Goal: Feedback & Contribution: Leave review/rating

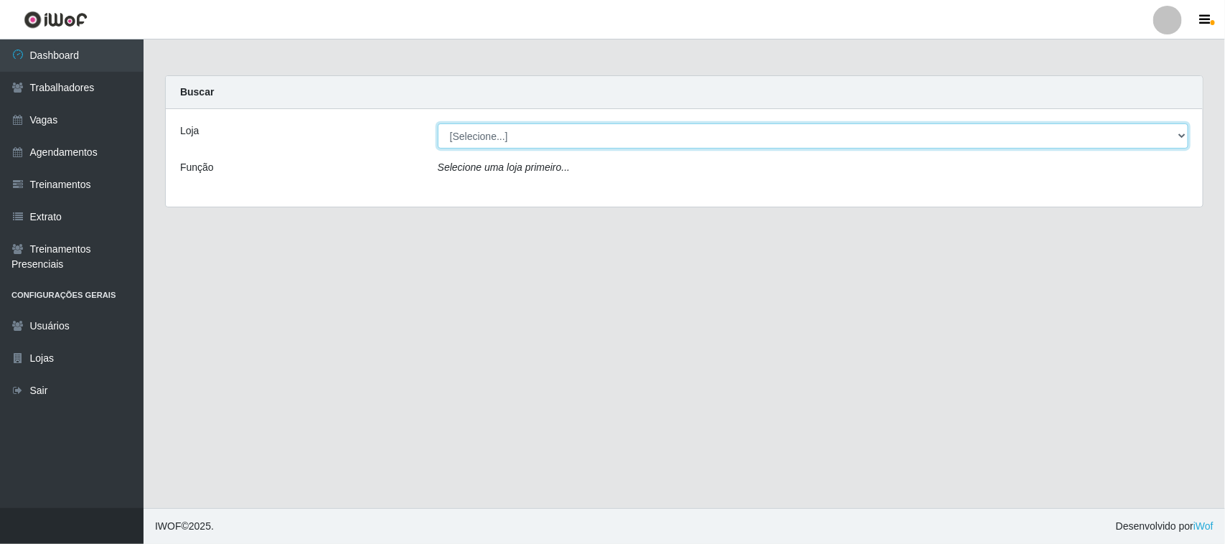
click at [479, 131] on select "[Selecione...] Nordestão - [GEOGRAPHIC_DATA]" at bounding box center [813, 135] width 751 height 25
select select "420"
click at [438, 123] on select "[Selecione...] Nordestão - [GEOGRAPHIC_DATA]" at bounding box center [813, 135] width 751 height 25
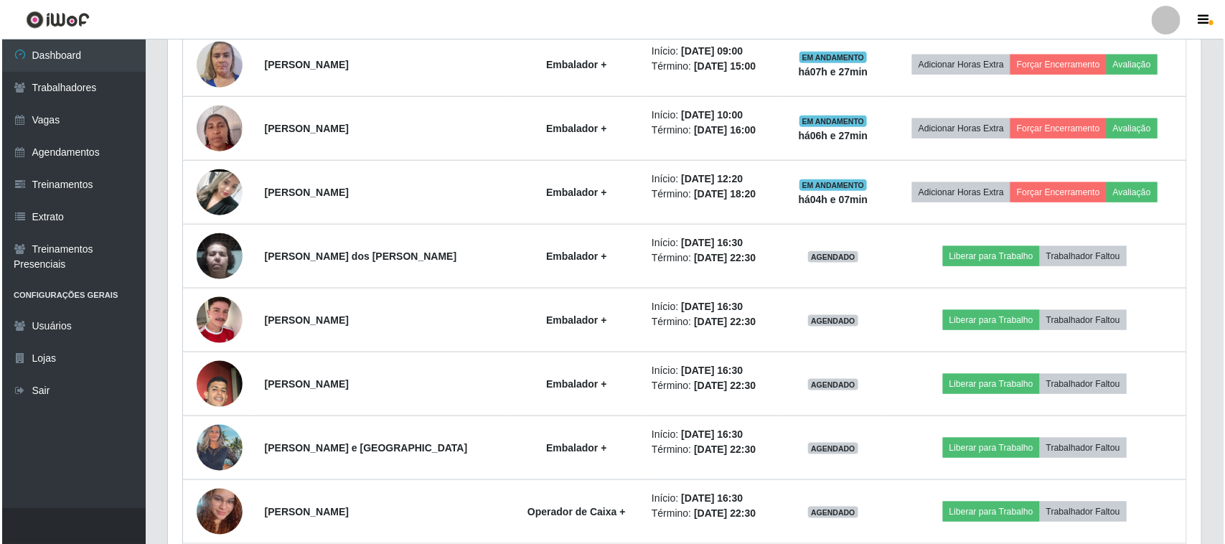
scroll to position [718, 0]
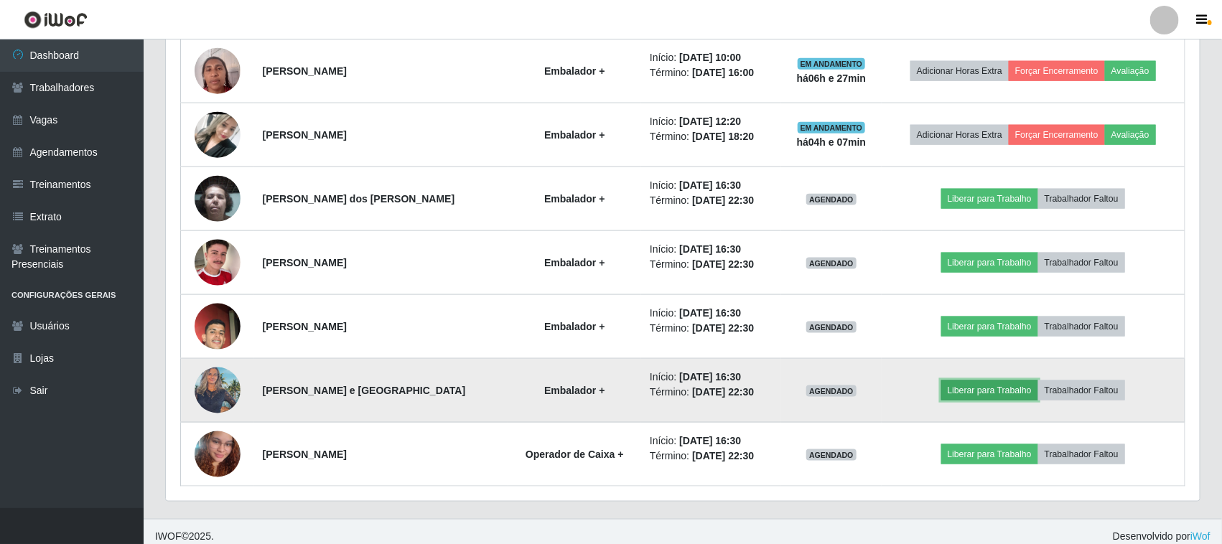
click at [996, 393] on button "Liberar para Trabalho" at bounding box center [989, 390] width 97 height 20
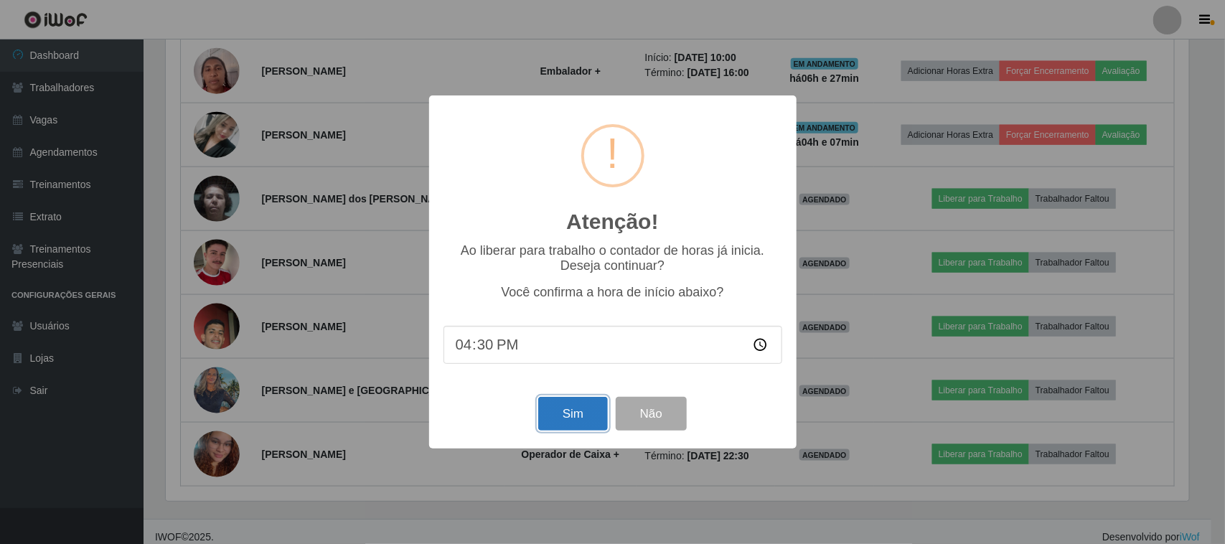
click at [571, 420] on button "Sim" at bounding box center [573, 414] width 70 height 34
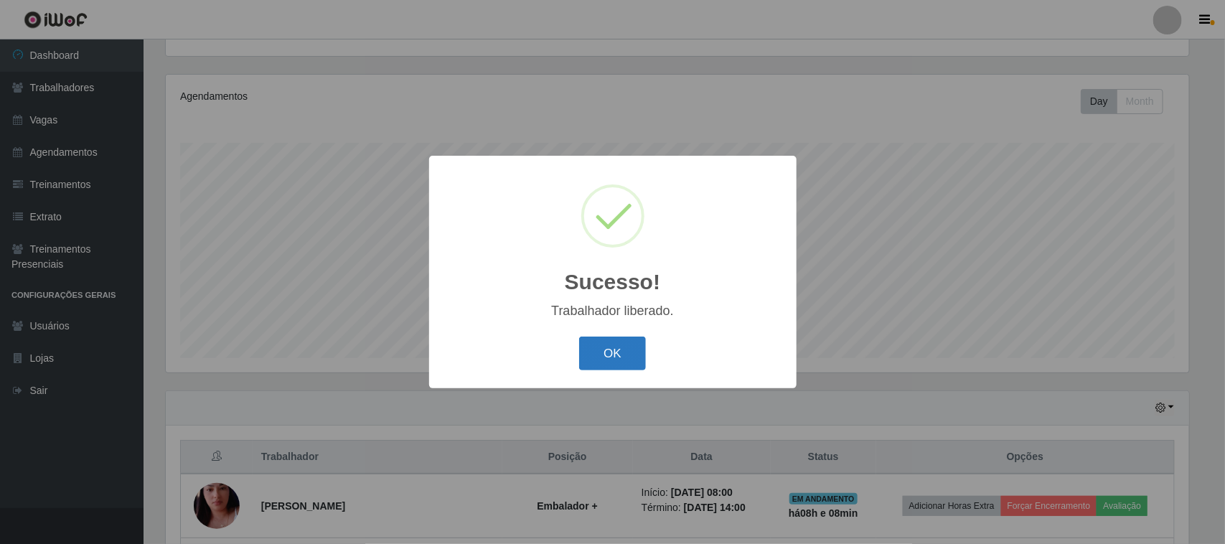
click at [623, 350] on button "OK" at bounding box center [612, 354] width 67 height 34
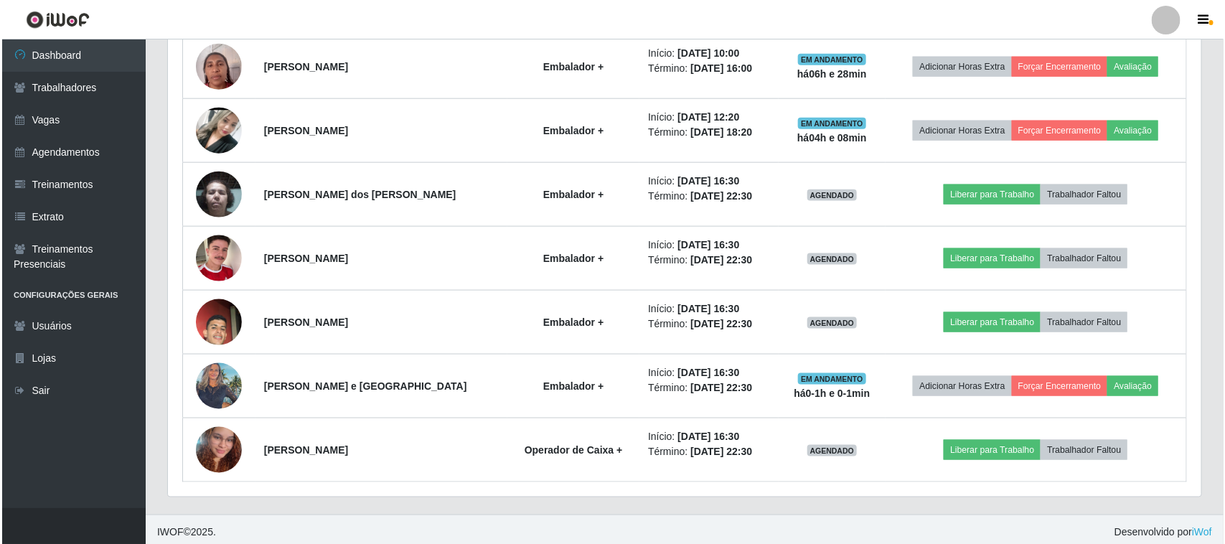
scroll to position [731, 0]
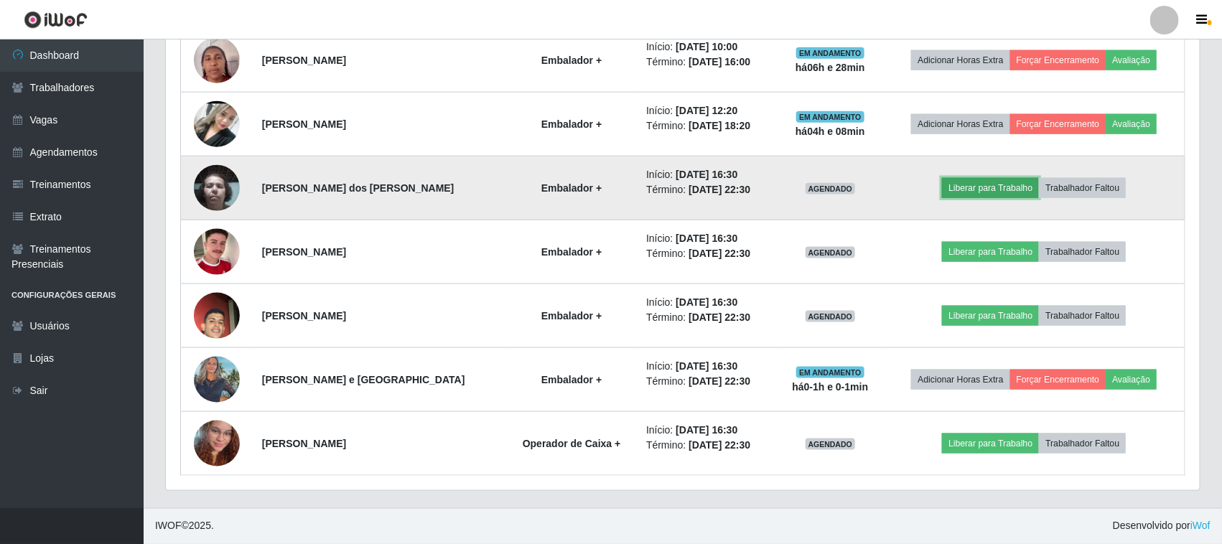
click at [967, 184] on button "Liberar para Trabalho" at bounding box center [990, 188] width 97 height 20
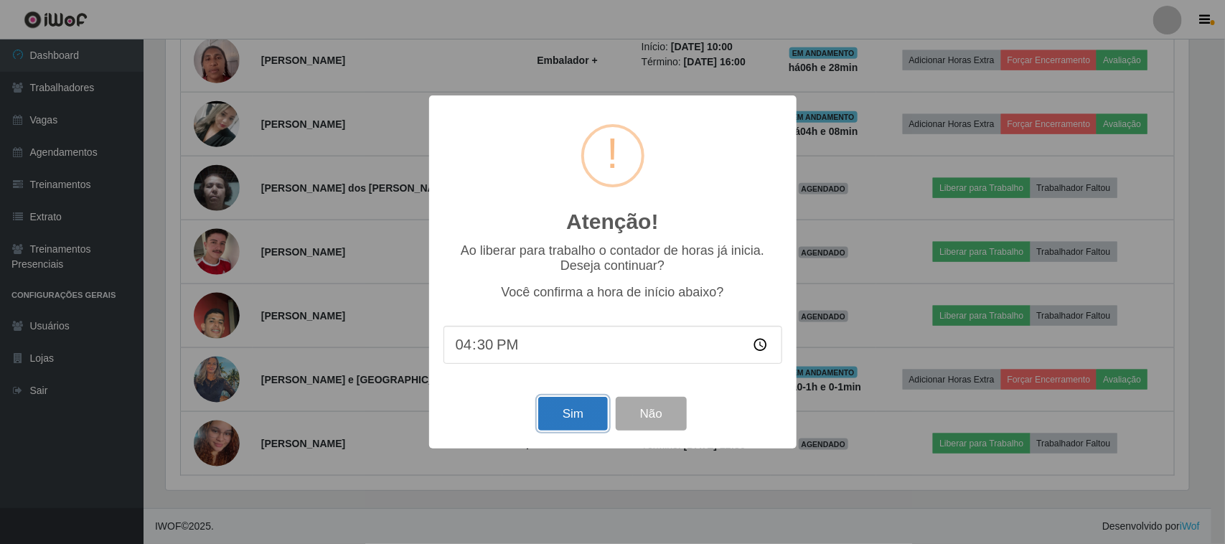
click at [584, 421] on button "Sim" at bounding box center [573, 414] width 70 height 34
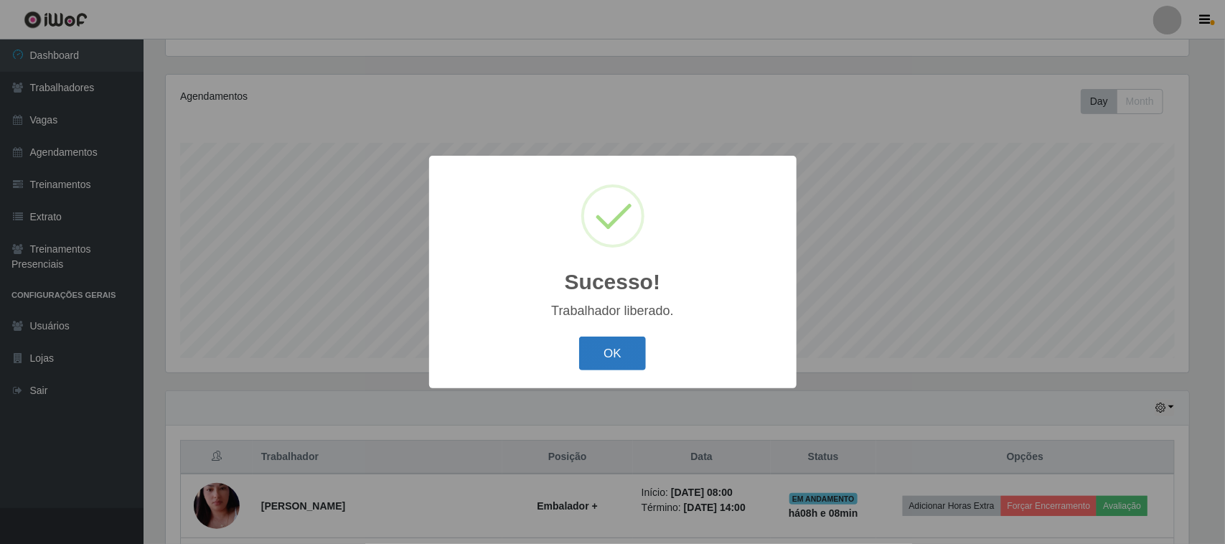
click at [620, 343] on button "OK" at bounding box center [612, 354] width 67 height 34
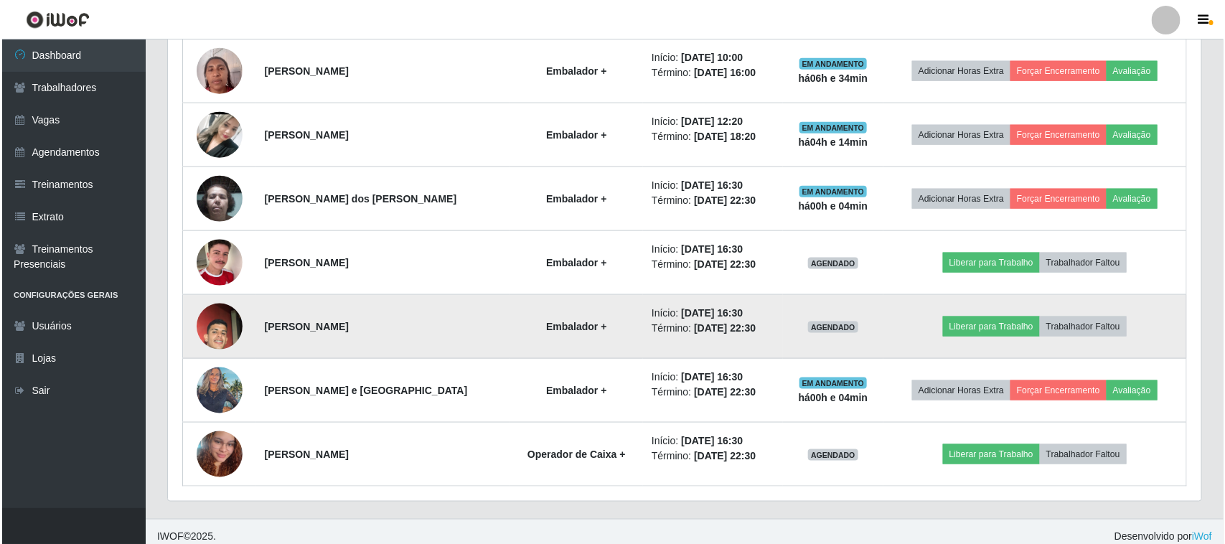
scroll to position [731, 0]
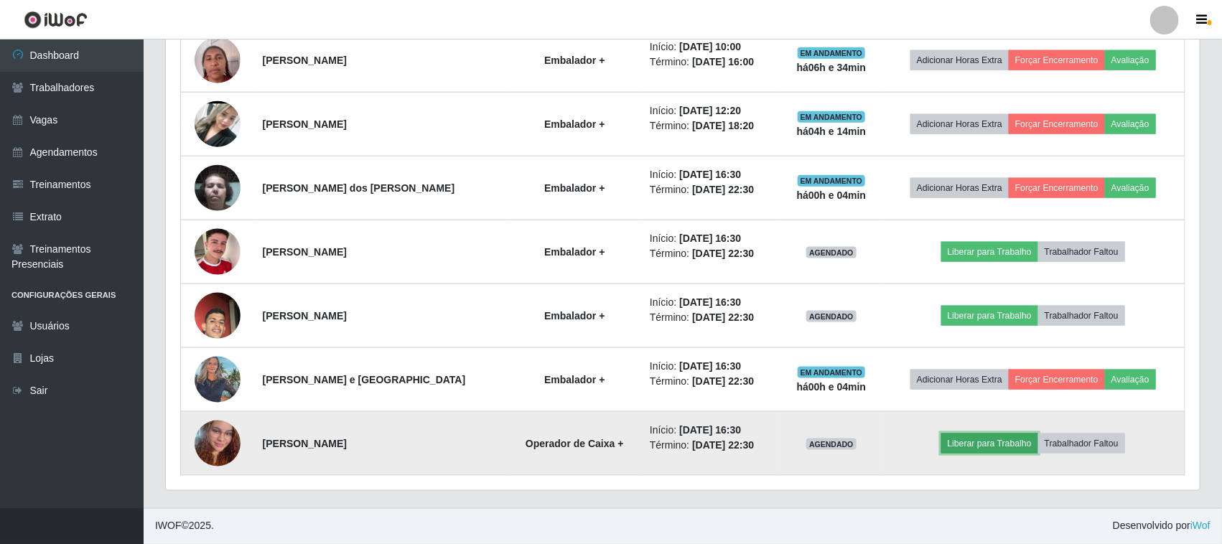
click at [980, 443] on button "Liberar para Trabalho" at bounding box center [989, 444] width 97 height 20
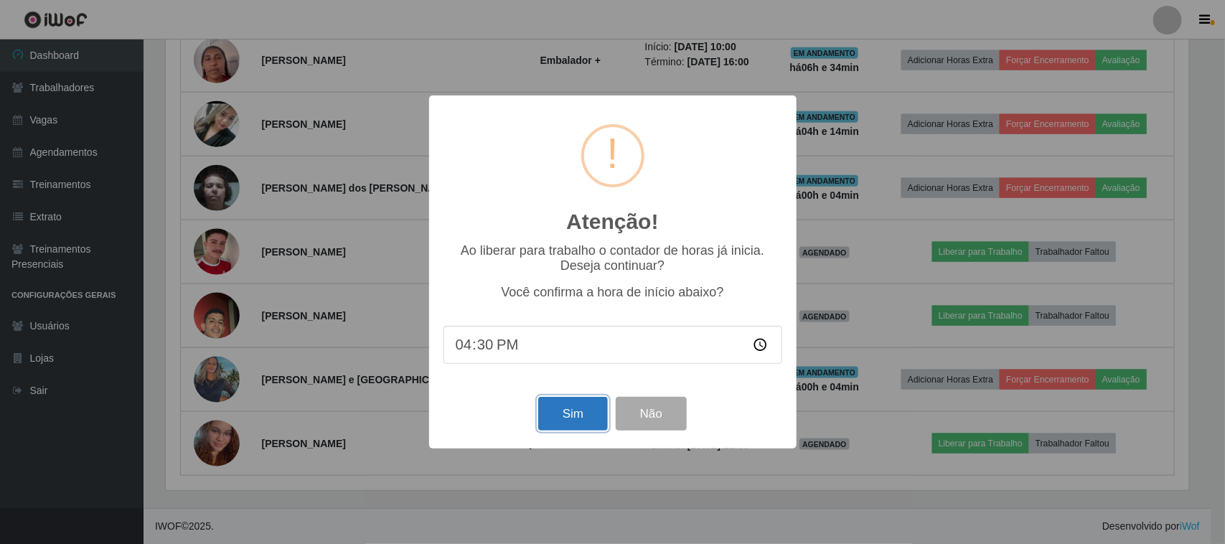
click at [586, 415] on button "Sim" at bounding box center [573, 414] width 70 height 34
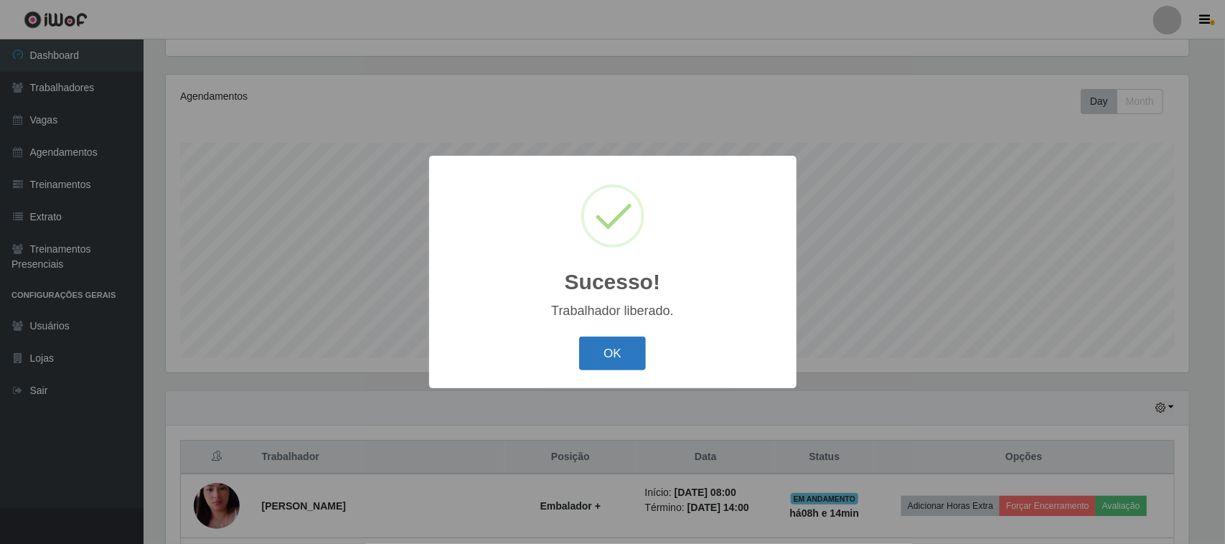
click at [604, 352] on button "OK" at bounding box center [612, 354] width 67 height 34
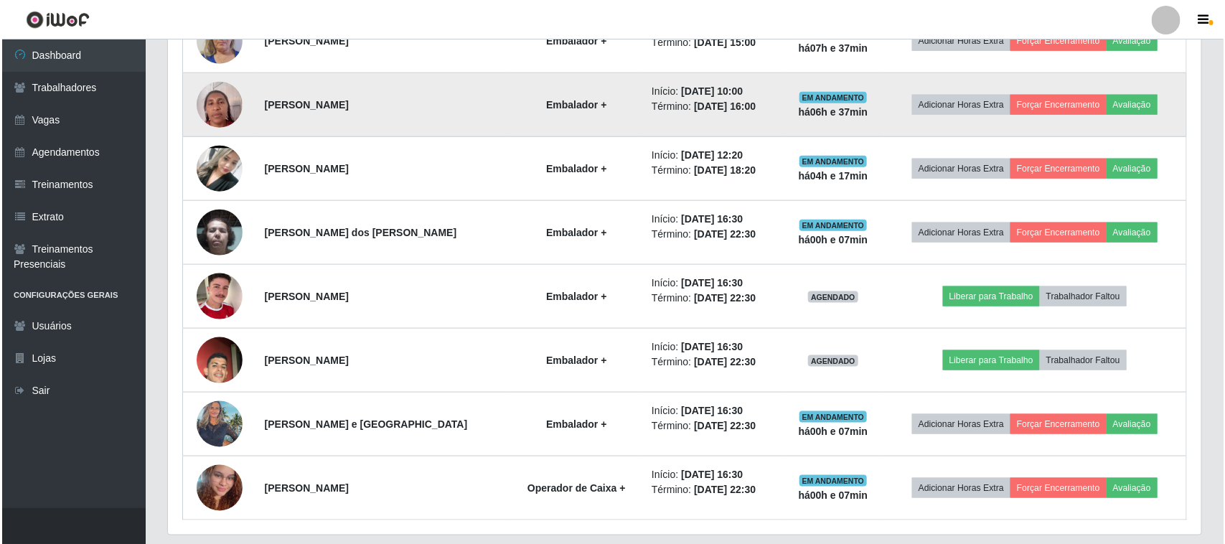
scroll to position [693, 0]
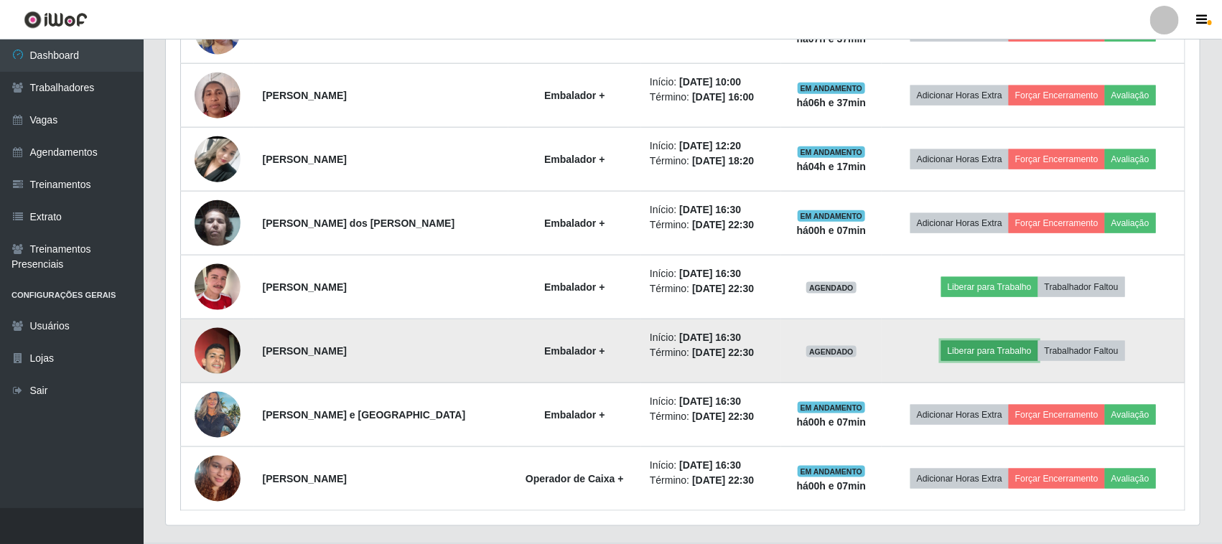
click at [978, 350] on button "Liberar para Trabalho" at bounding box center [989, 351] width 97 height 20
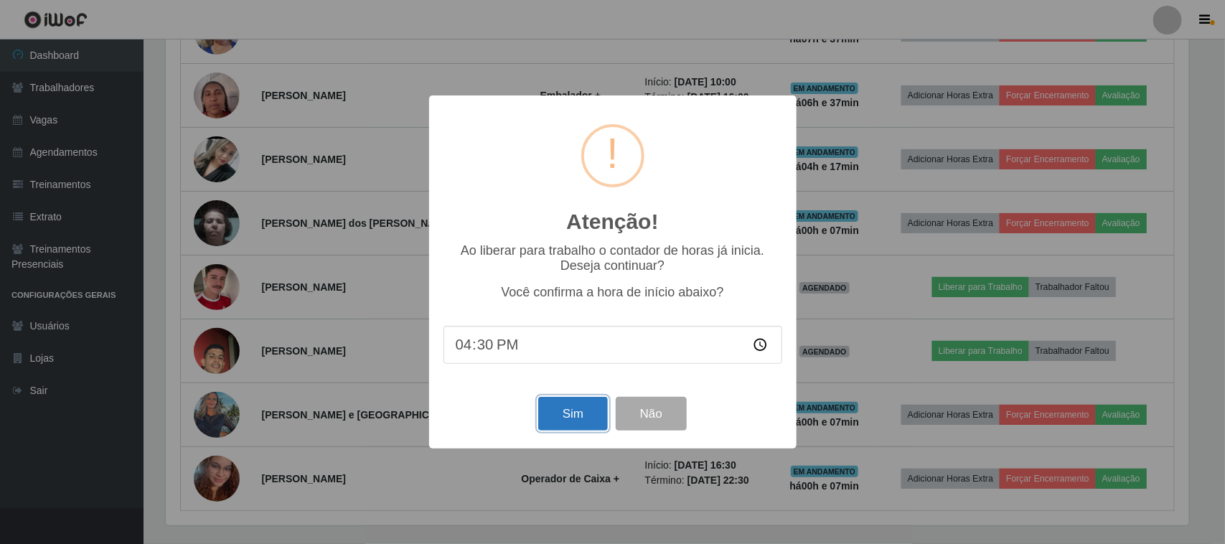
click at [555, 418] on button "Sim" at bounding box center [573, 414] width 70 height 34
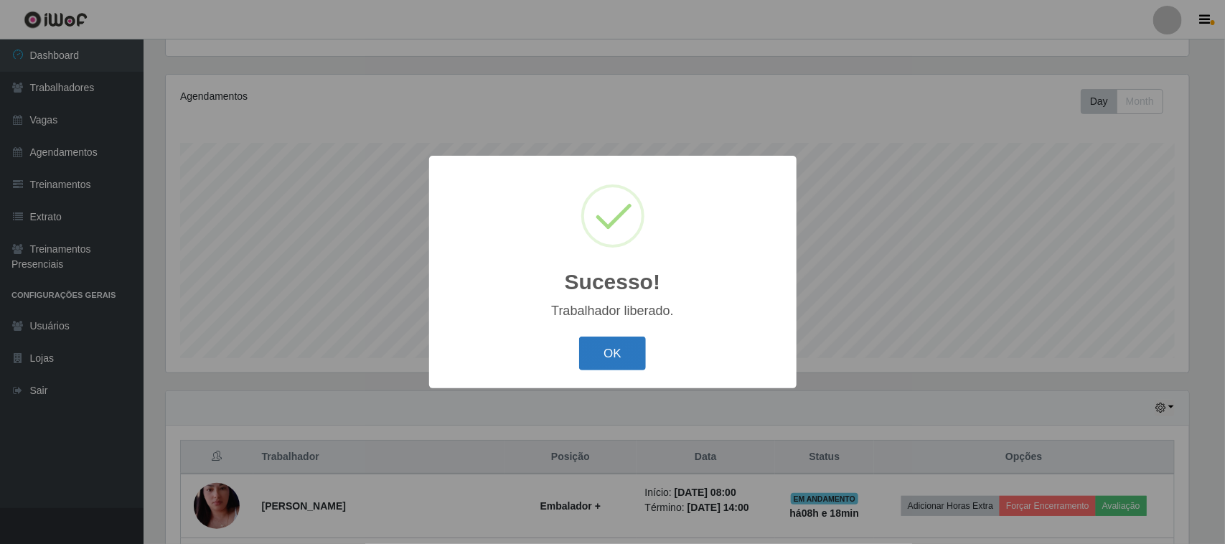
click at [610, 360] on button "OK" at bounding box center [612, 354] width 67 height 34
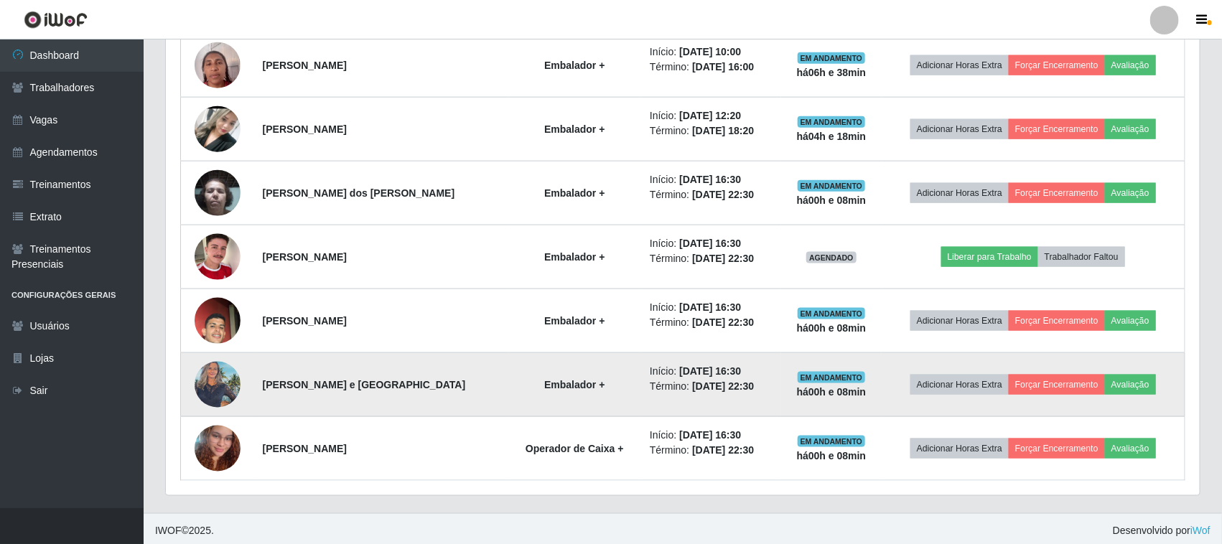
scroll to position [731, 0]
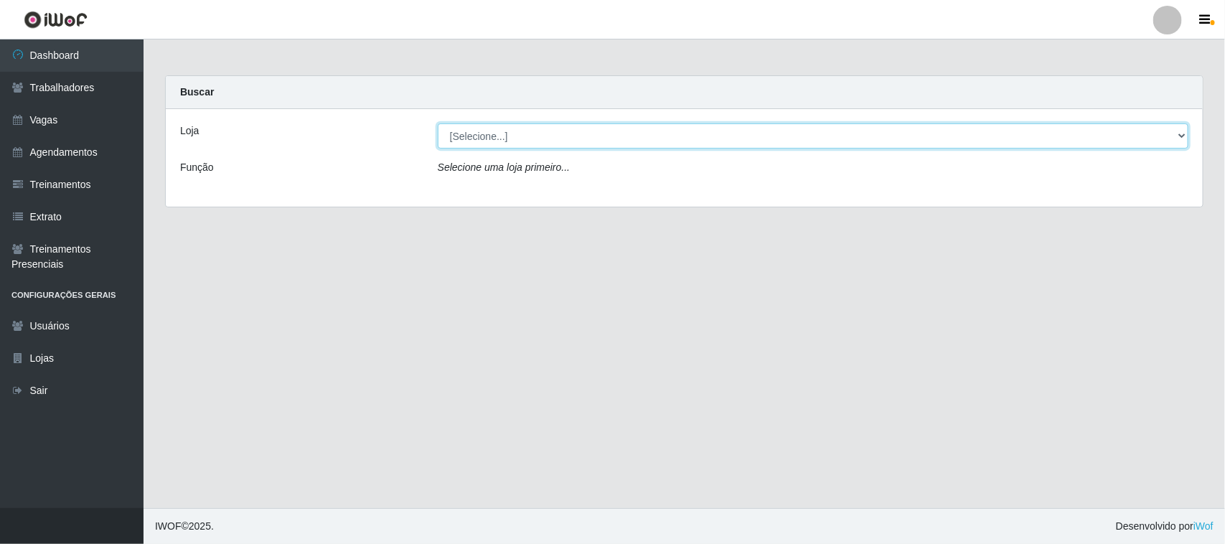
drag, startPoint x: 507, startPoint y: 136, endPoint x: 493, endPoint y: 145, distance: 16.1
click at [507, 136] on select "[Selecione...] Nordestão - [GEOGRAPHIC_DATA]" at bounding box center [813, 135] width 751 height 25
select select "420"
click at [438, 123] on select "[Selecione...] Nordestão - [GEOGRAPHIC_DATA]" at bounding box center [813, 135] width 751 height 25
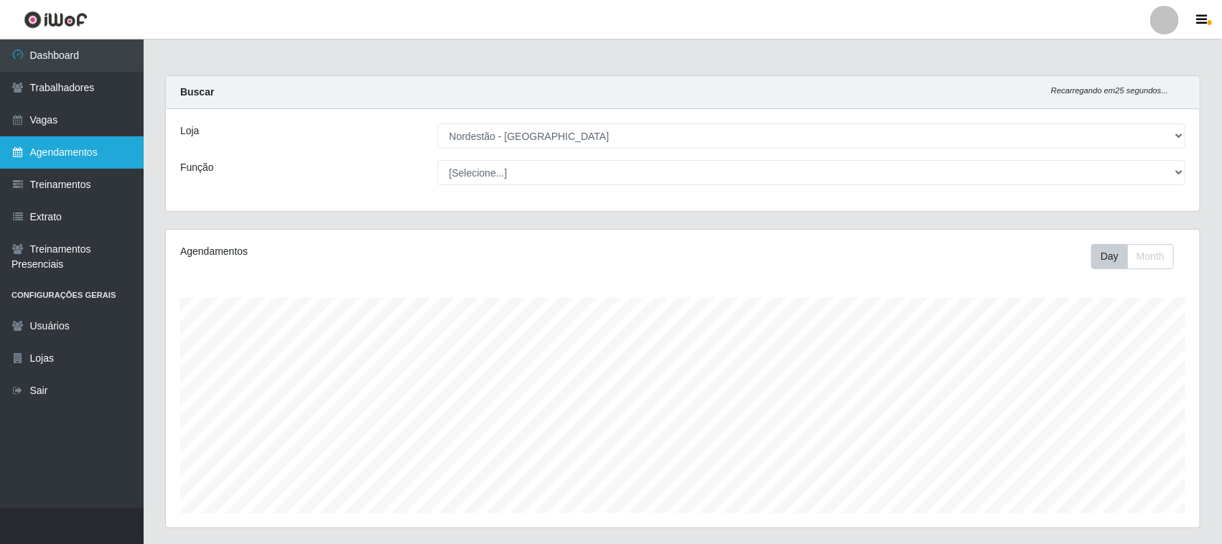
click at [48, 151] on link "Agendamentos" at bounding box center [72, 152] width 144 height 32
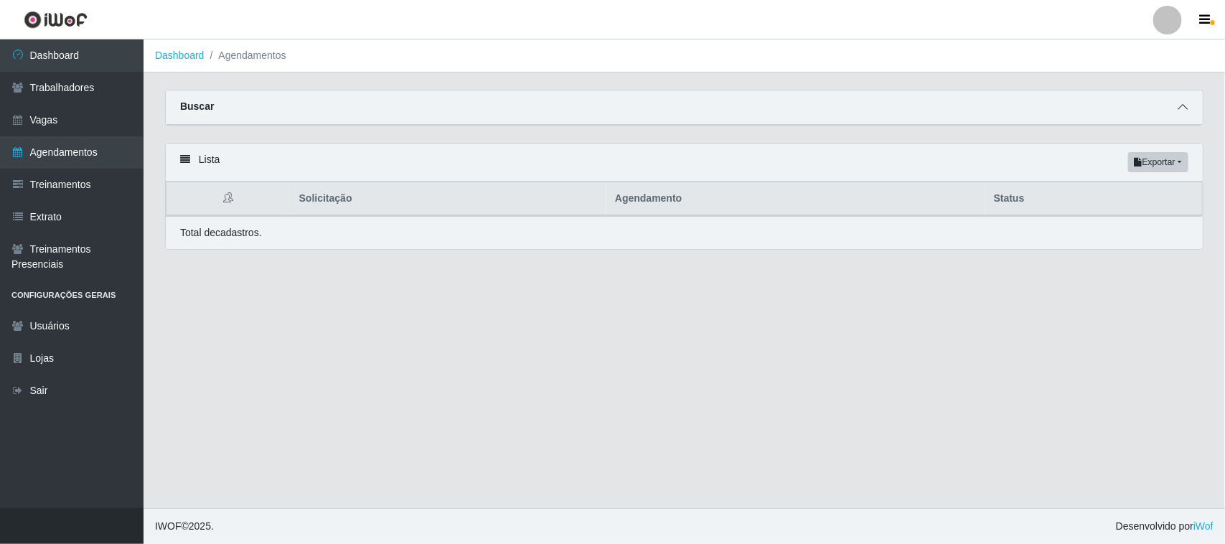
click at [1187, 106] on icon at bounding box center [1183, 107] width 10 height 10
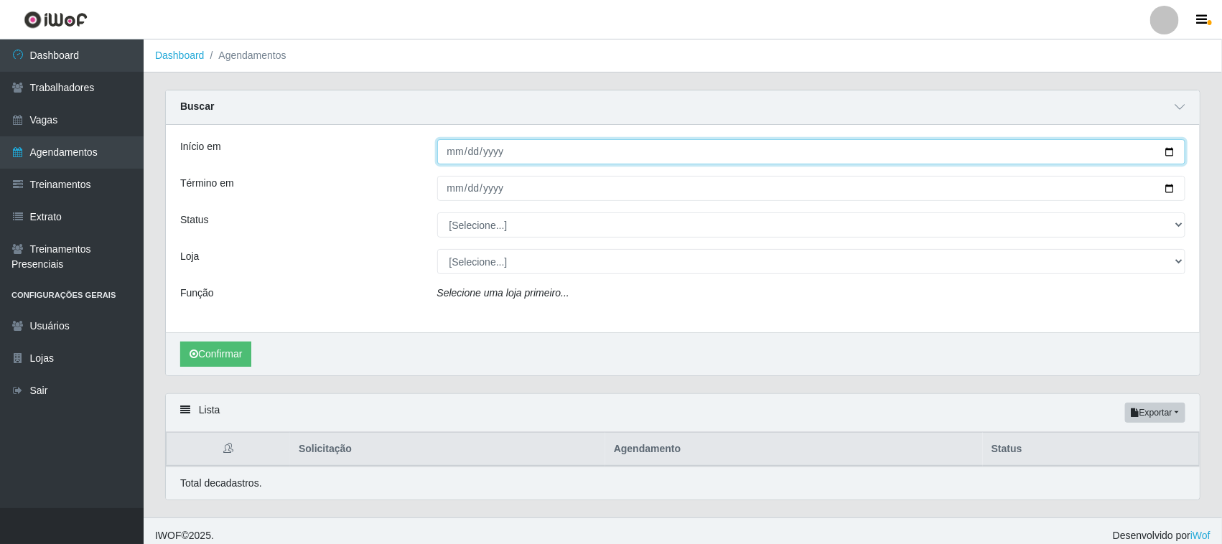
click at [1167, 154] on input "Início em" at bounding box center [811, 151] width 749 height 25
type input "2025-09-01"
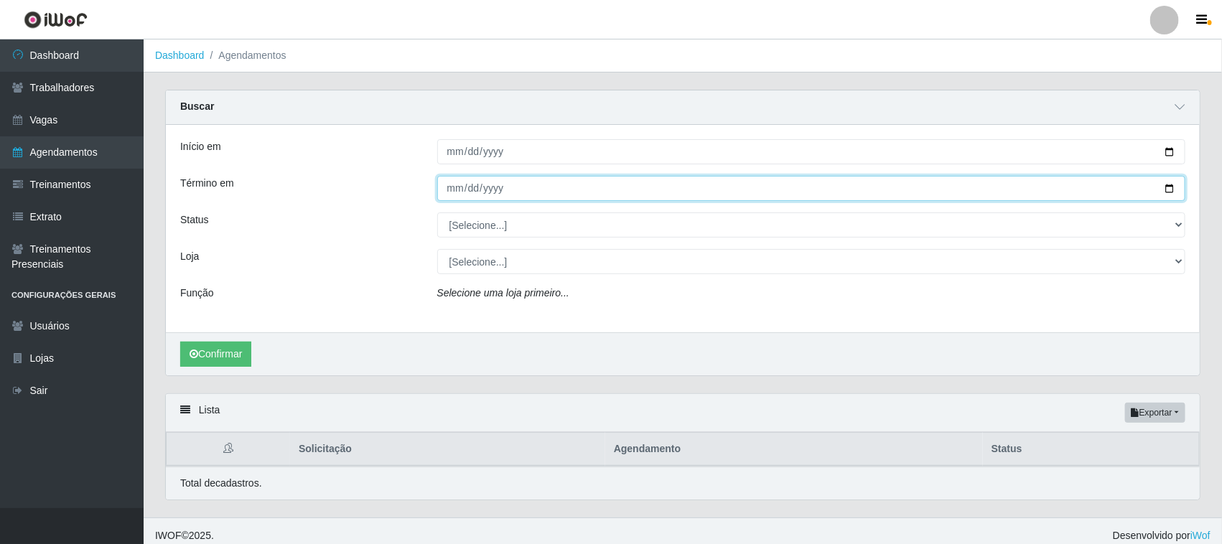
click at [1169, 185] on input "Término em" at bounding box center [811, 188] width 749 height 25
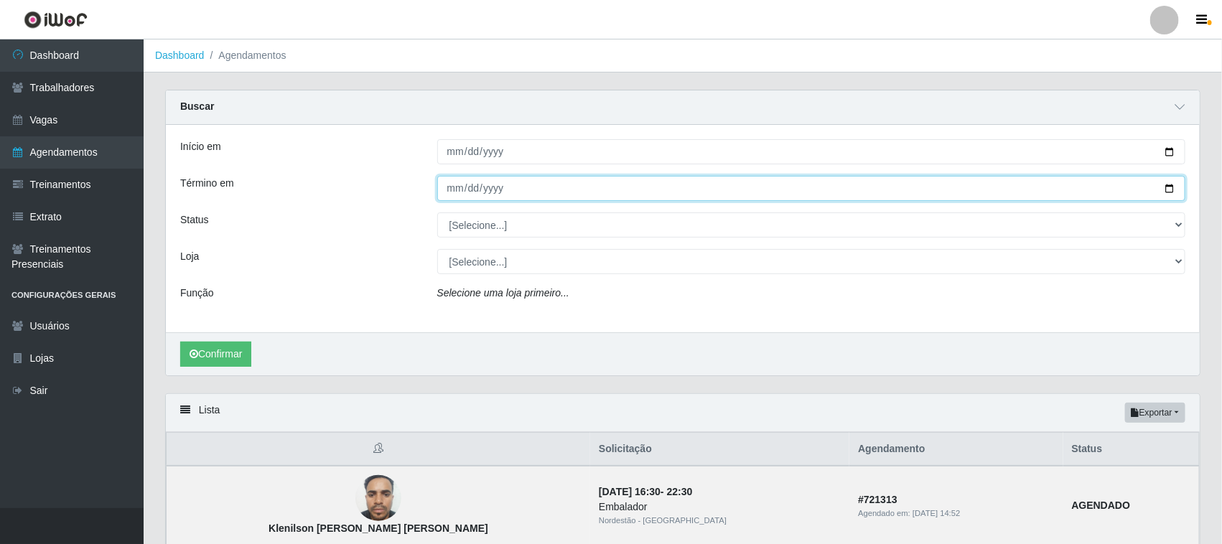
type input "2025-09-01"
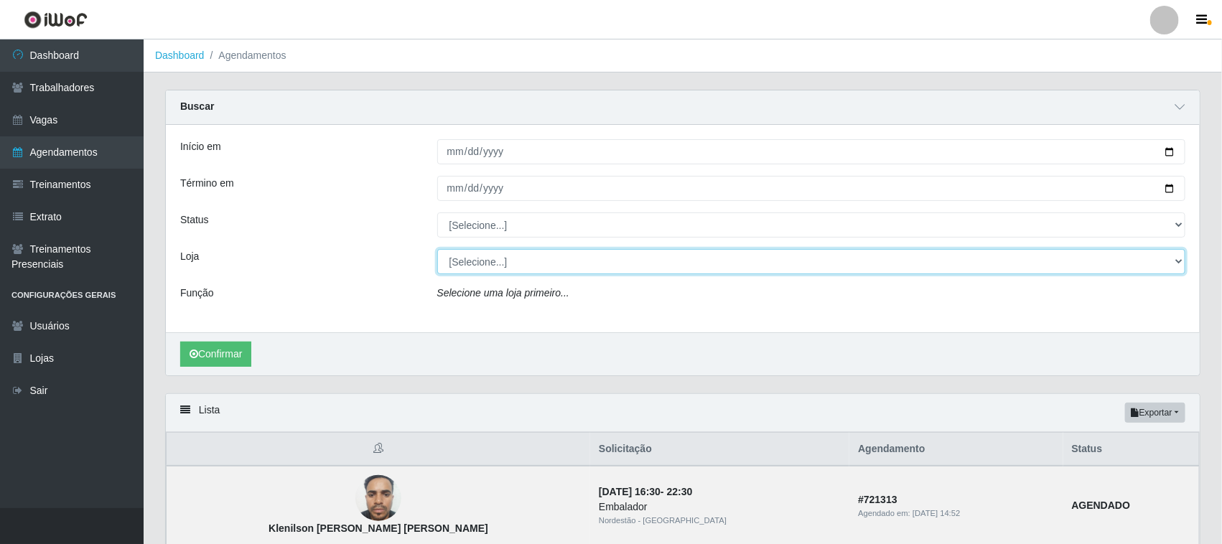
click at [476, 269] on select "[Selecione...] Nordestão - [GEOGRAPHIC_DATA]" at bounding box center [811, 261] width 749 height 25
select select "420"
click at [437, 250] on select "[Selecione...] Nordestão - [GEOGRAPHIC_DATA]" at bounding box center [811, 261] width 749 height 25
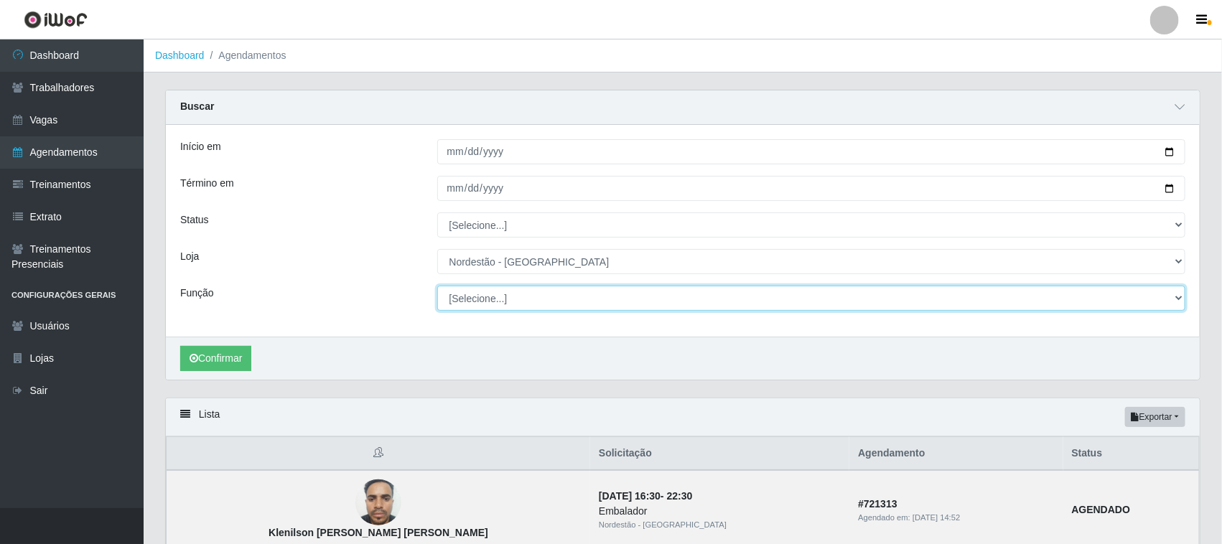
click at [536, 301] on select "[Selecione...] Balconista de Padaria Balconista de Padaria + Balconista de Pada…" at bounding box center [811, 298] width 749 height 25
select select "1"
click at [437, 286] on select "[Selecione...] Balconista de Padaria Balconista de Padaria + Balconista de Pada…" at bounding box center [811, 298] width 749 height 25
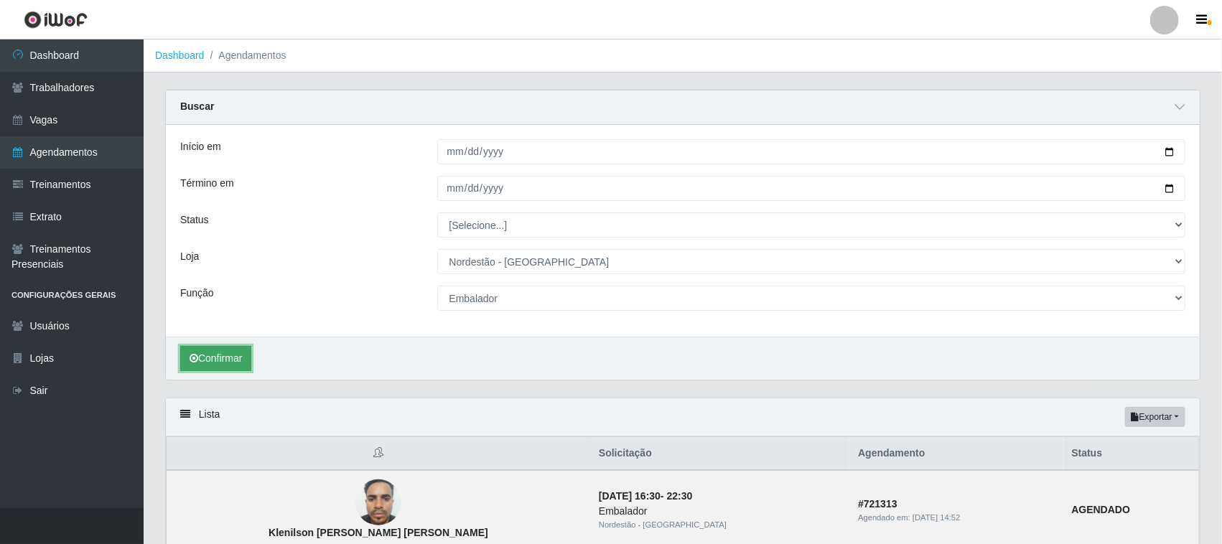
click at [235, 360] on button "Confirmar" at bounding box center [215, 358] width 71 height 25
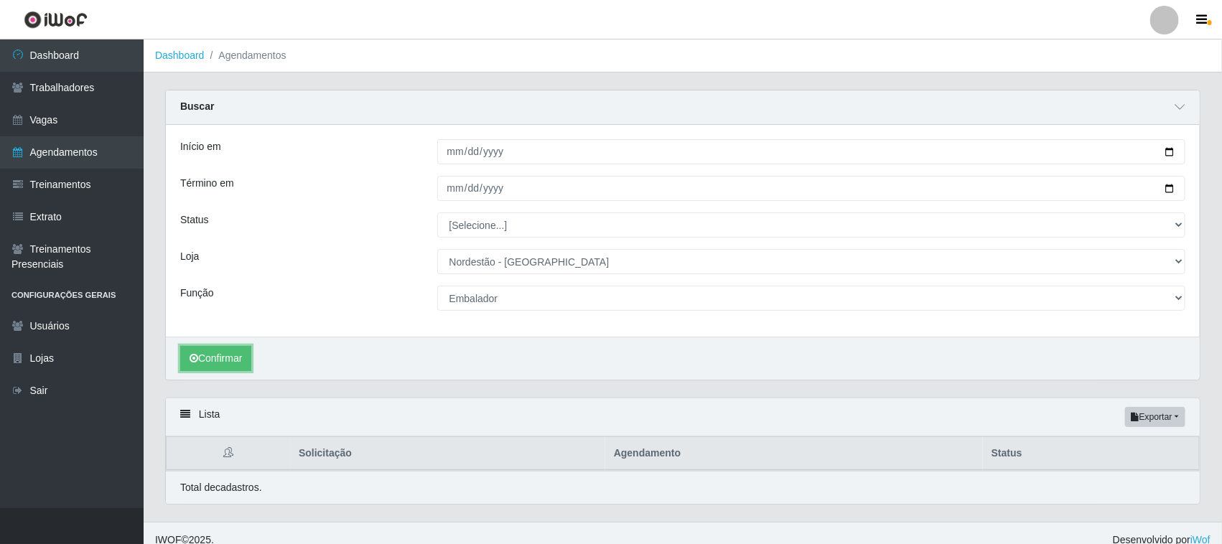
scroll to position [15, 0]
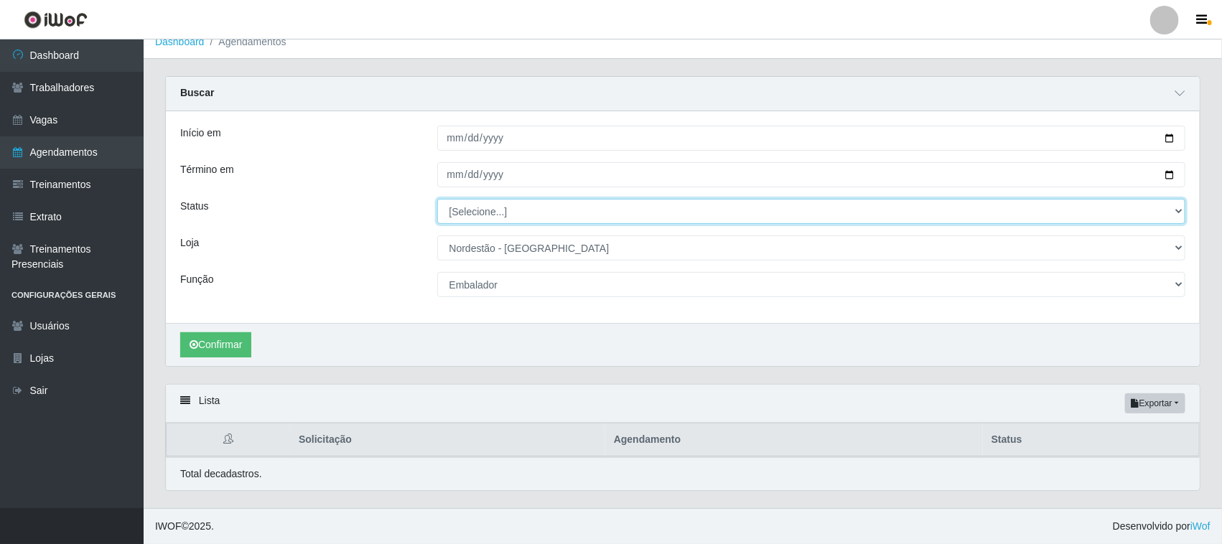
click at [544, 207] on select "[Selecione...] AGENDADO AGUARDANDO LIBERAR EM ANDAMENTO EM REVISÃO FINALIZADO C…" at bounding box center [811, 211] width 749 height 25
select select "AGENDADO"
click at [437, 199] on select "[Selecione...] AGENDADO AGUARDANDO LIBERAR EM ANDAMENTO EM REVISÃO FINALIZADO C…" at bounding box center [811, 211] width 749 height 25
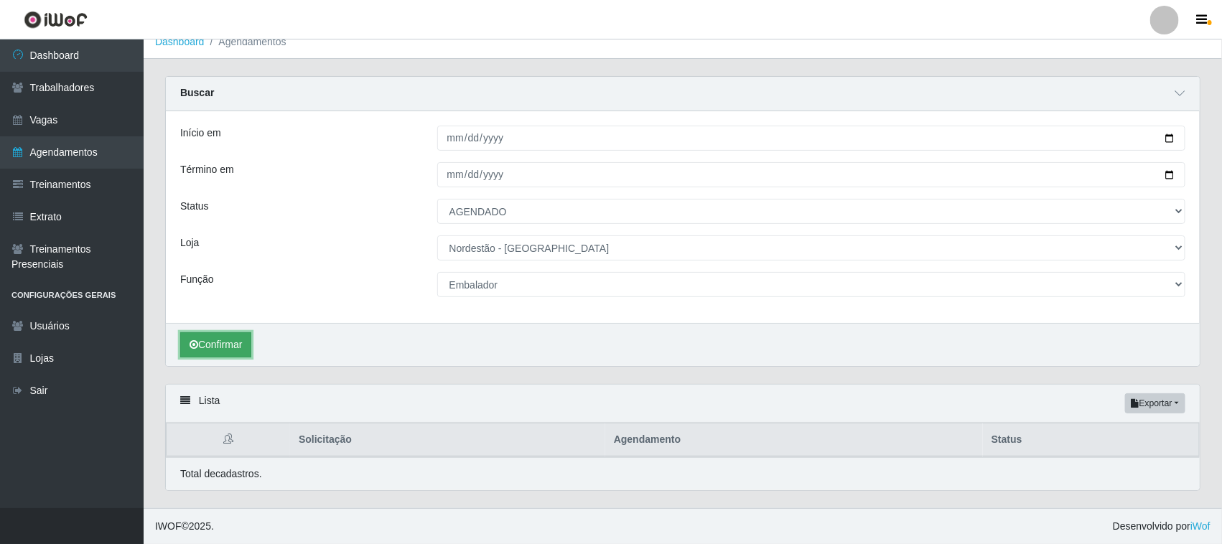
click at [238, 343] on button "Confirmar" at bounding box center [215, 344] width 71 height 25
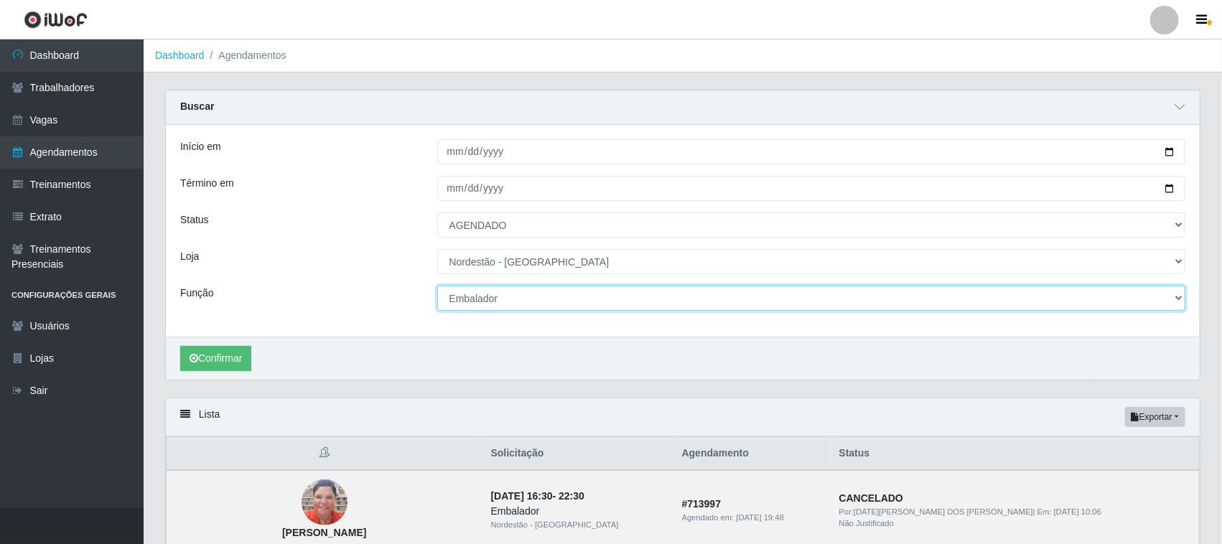
click at [551, 296] on select "[Selecione...] Balconista de Padaria Balconista de Padaria + Balconista de Pada…" at bounding box center [811, 298] width 749 height 25
select select "22"
click at [437, 286] on select "[Selecione...] Balconista de Padaria Balconista de Padaria + Balconista de Pada…" at bounding box center [811, 298] width 749 height 25
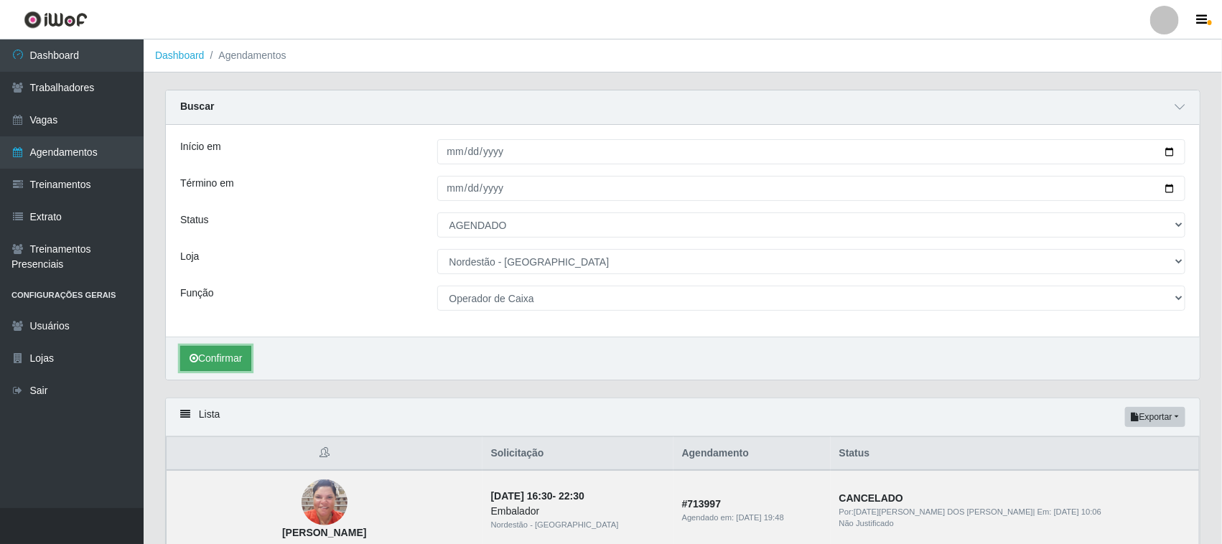
click at [237, 360] on button "Confirmar" at bounding box center [215, 358] width 71 height 25
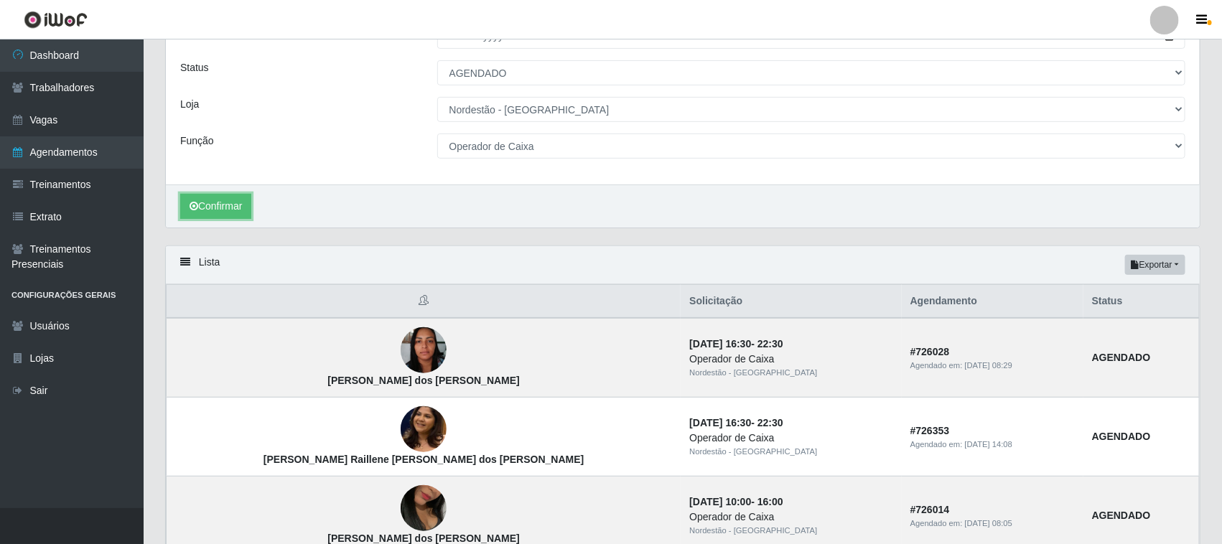
scroll to position [263, 0]
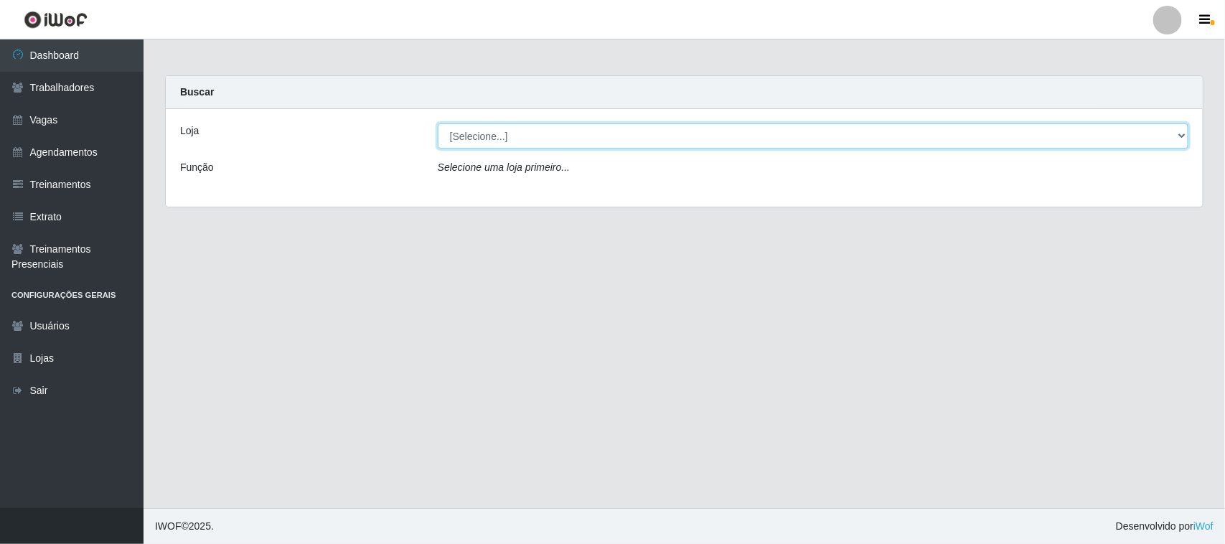
click at [525, 135] on select "[Selecione...] Nordestão - [GEOGRAPHIC_DATA]" at bounding box center [813, 135] width 751 height 25
select select "420"
click at [438, 123] on select "[Selecione...] Nordestão - [GEOGRAPHIC_DATA]" at bounding box center [813, 135] width 751 height 25
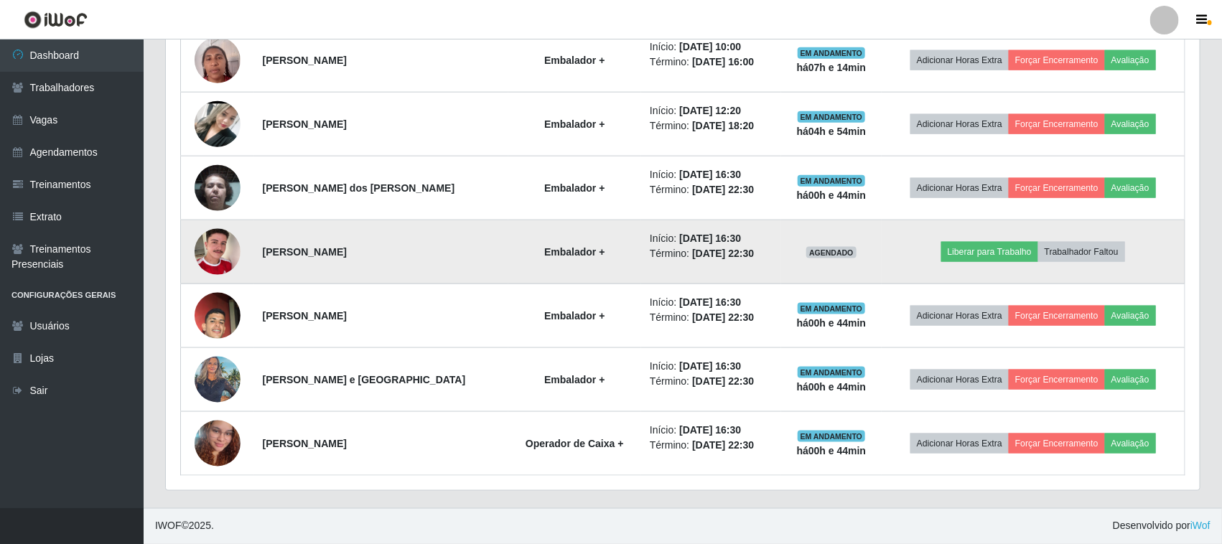
scroll to position [731, 0]
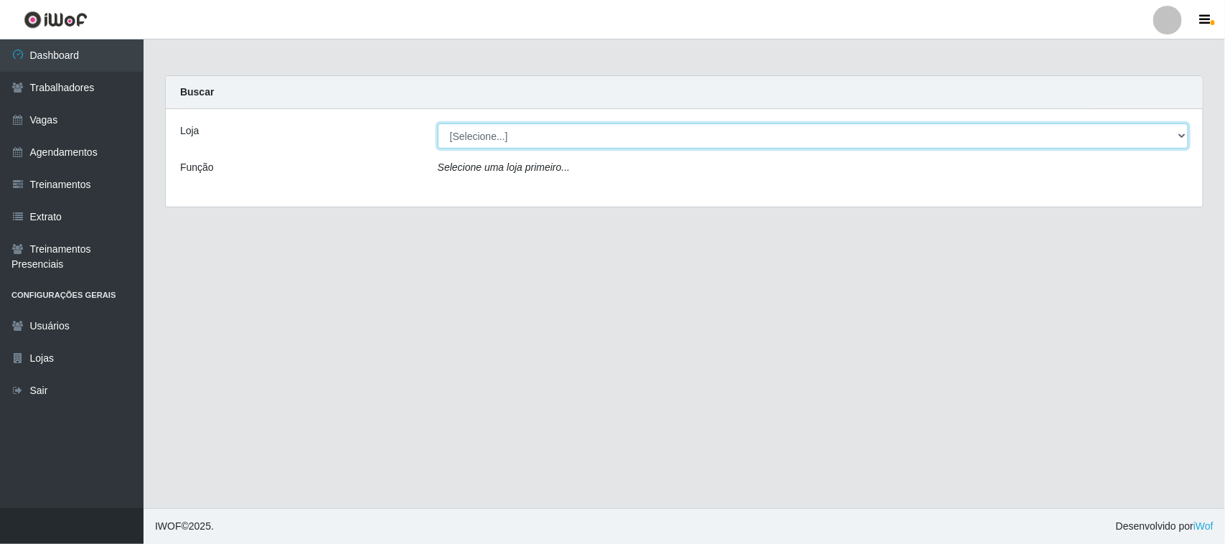
click at [518, 133] on select "[Selecione...] Nordestão - [GEOGRAPHIC_DATA]" at bounding box center [813, 135] width 751 height 25
select select "420"
click at [438, 123] on select "[Selecione...] Nordestão - [GEOGRAPHIC_DATA]" at bounding box center [813, 135] width 751 height 25
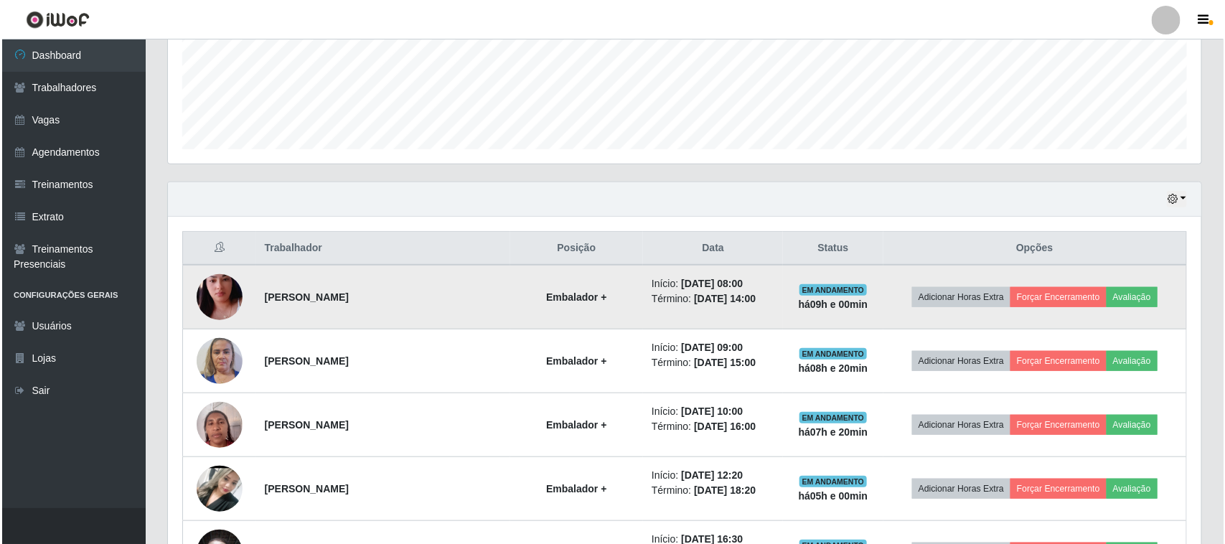
scroll to position [449, 0]
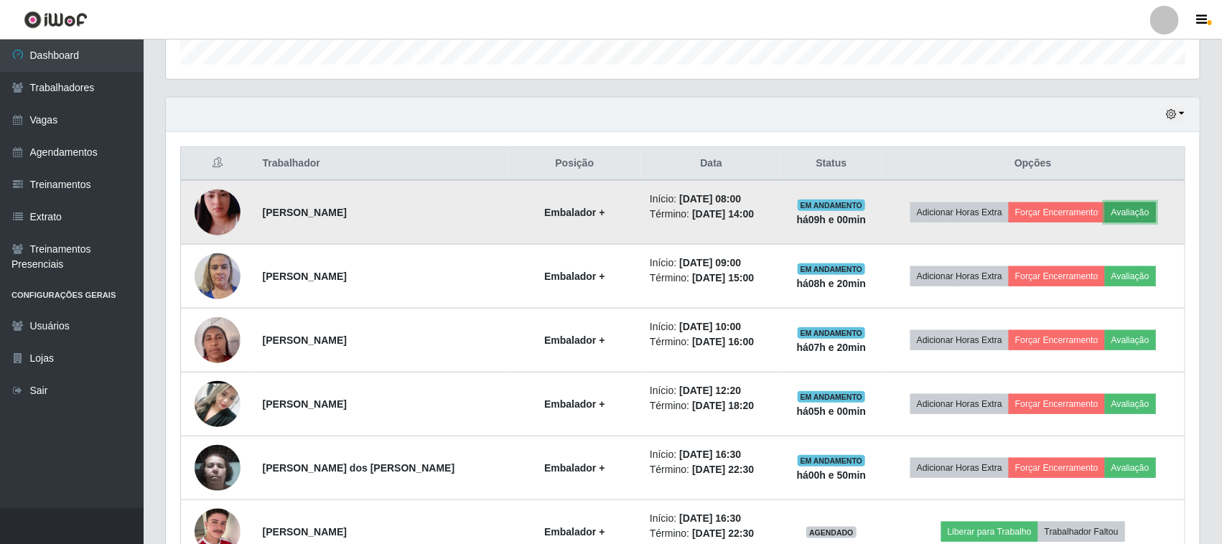
click at [1139, 210] on button "Avaliação" at bounding box center [1130, 212] width 51 height 20
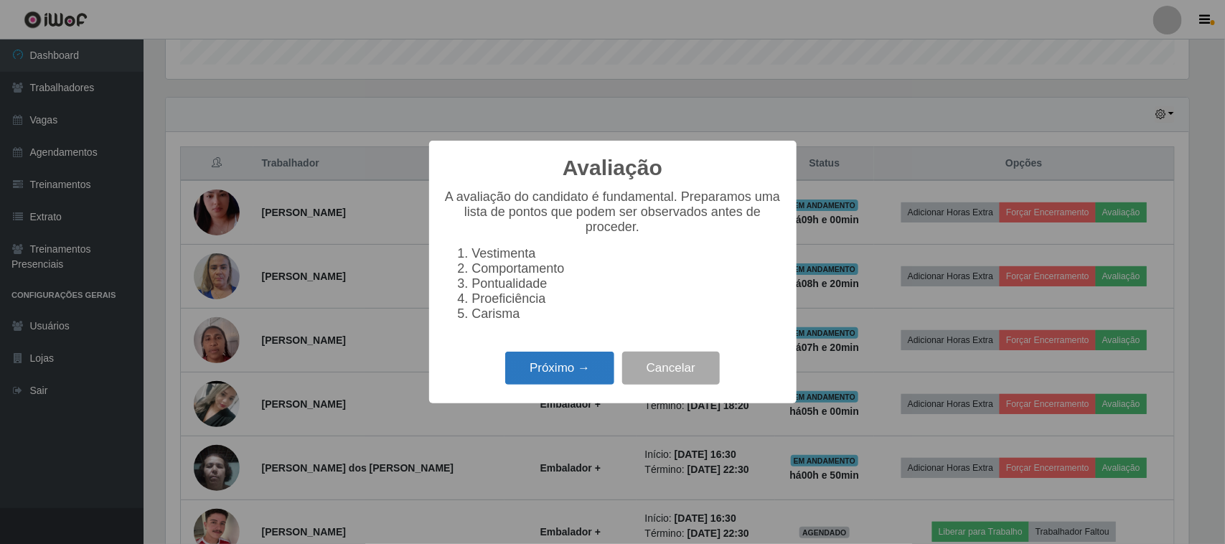
click at [578, 379] on button "Próximo →" at bounding box center [559, 369] width 109 height 34
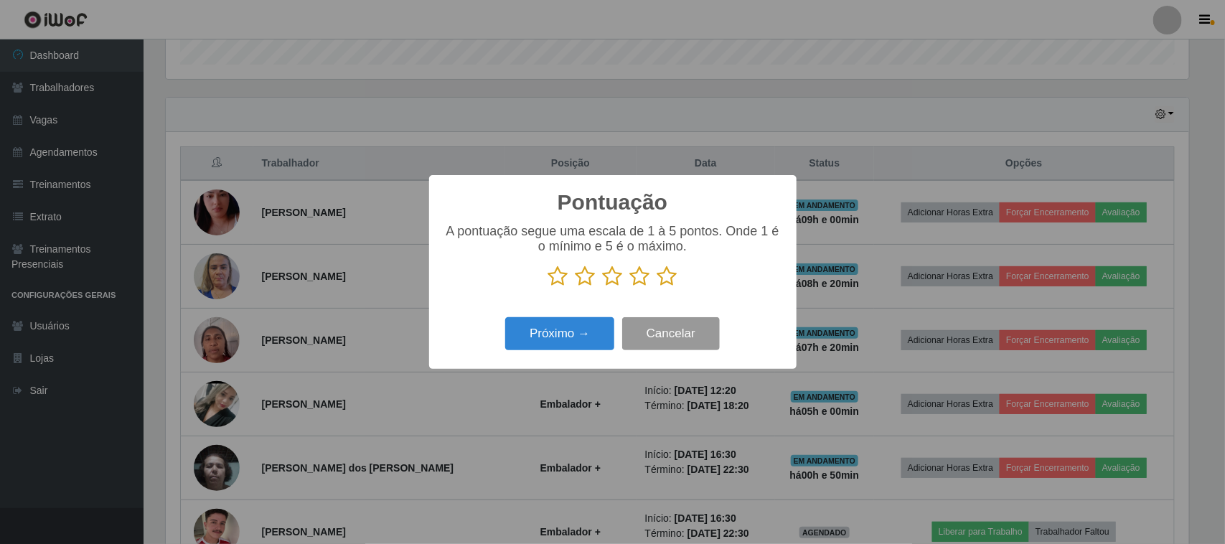
scroll to position [717559, 716832]
click at [661, 284] on icon at bounding box center [668, 277] width 20 height 22
click at [658, 287] on input "radio" at bounding box center [658, 287] width 0 height 0
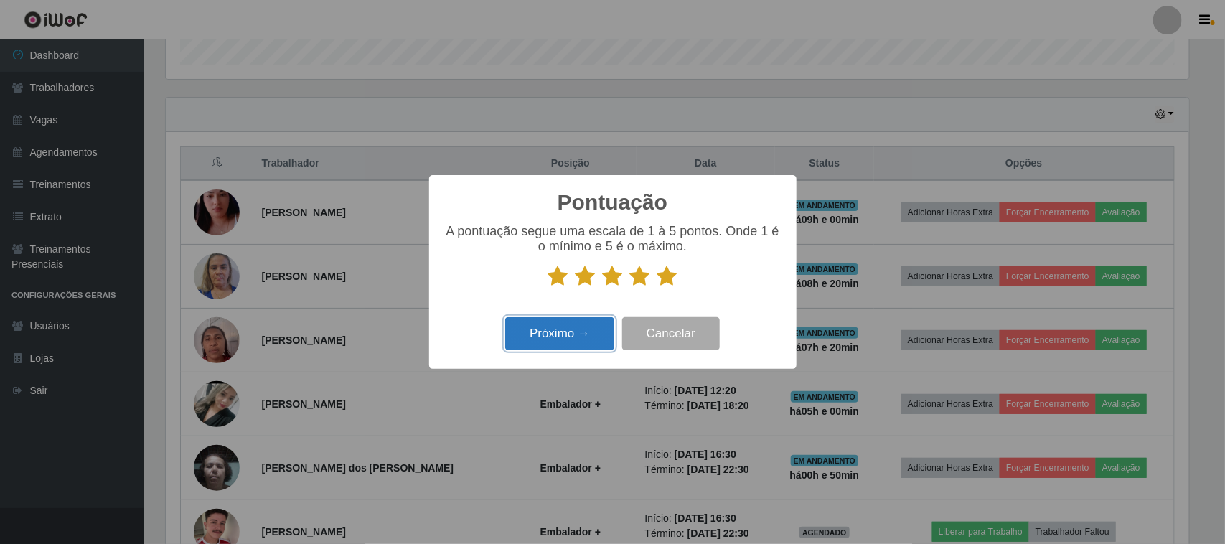
click at [591, 328] on button "Próximo →" at bounding box center [559, 334] width 109 height 34
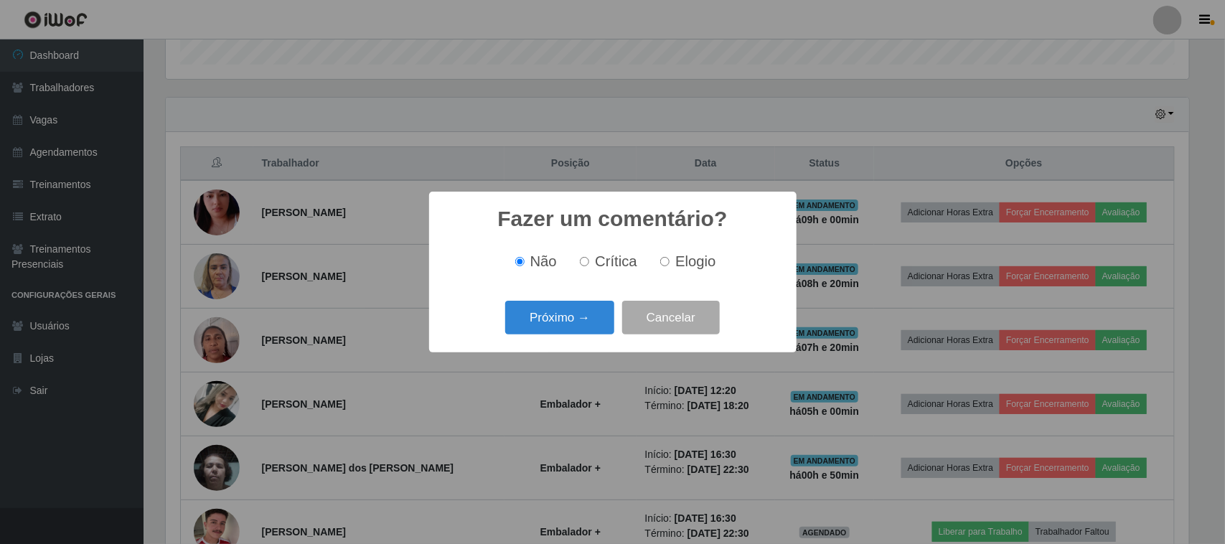
click at [666, 261] on input "Elogio" at bounding box center [664, 261] width 9 height 9
radio input "true"
click at [592, 309] on button "Próximo →" at bounding box center [559, 318] width 109 height 34
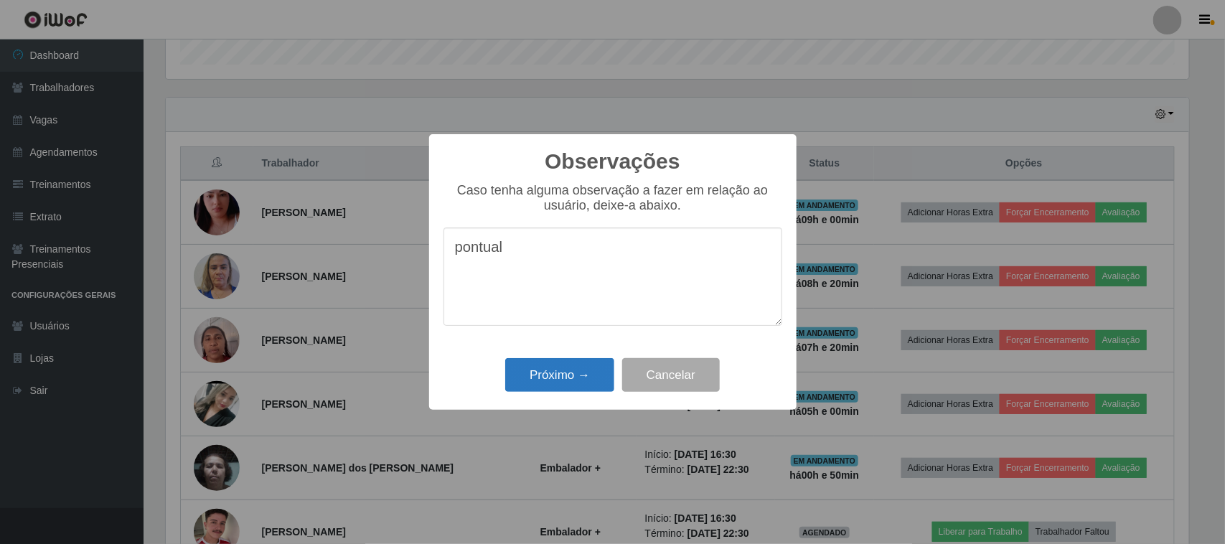
type textarea "pontual"
click at [553, 373] on button "Próximo →" at bounding box center [559, 375] width 109 height 34
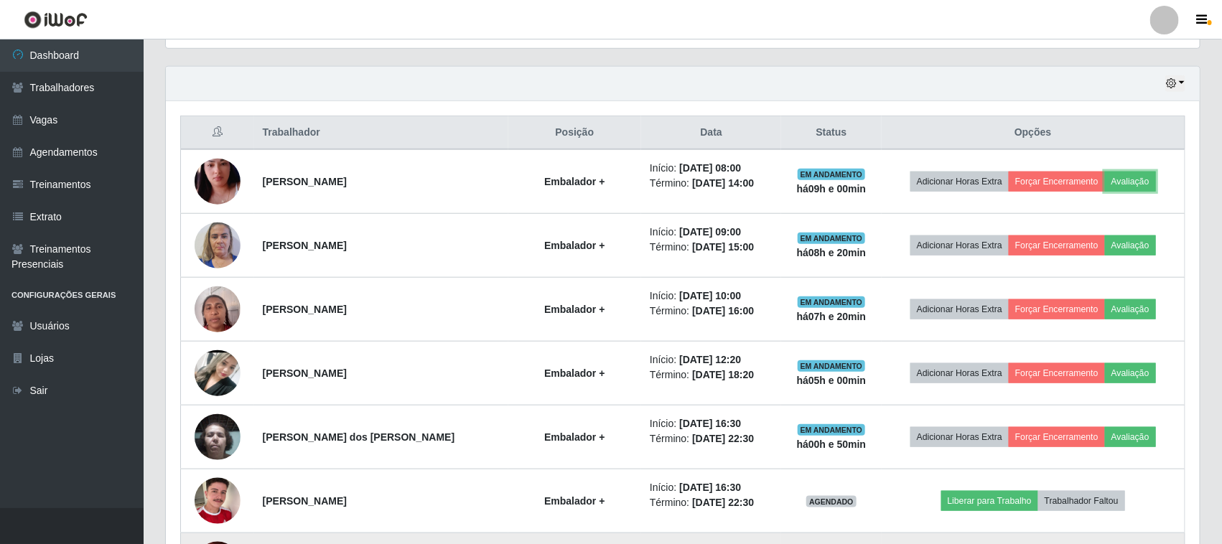
scroll to position [449, 0]
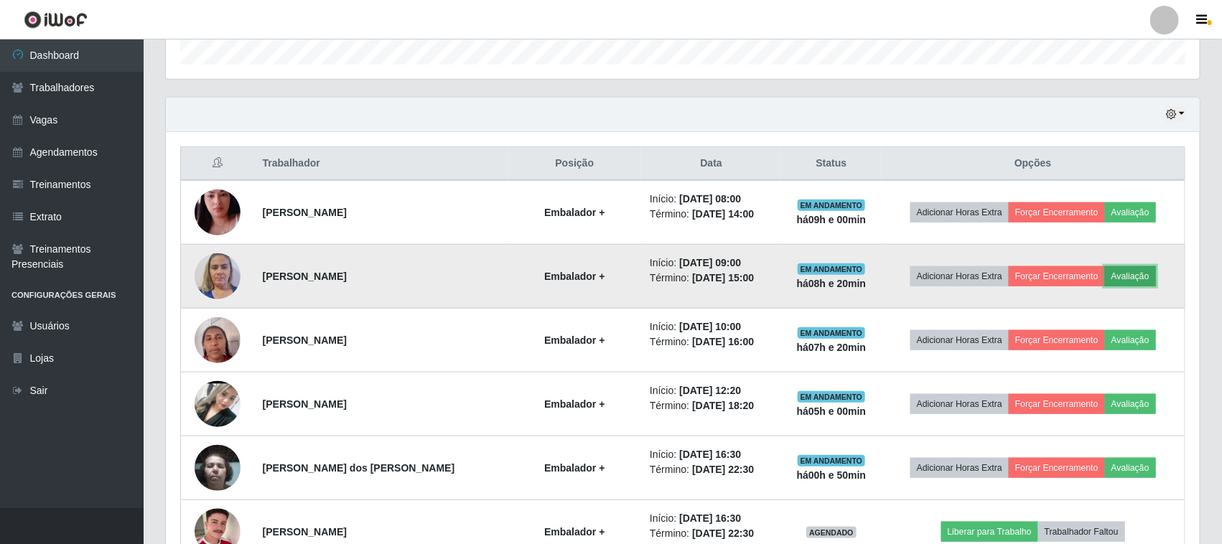
click at [1136, 281] on button "Avaliação" at bounding box center [1130, 276] width 51 height 20
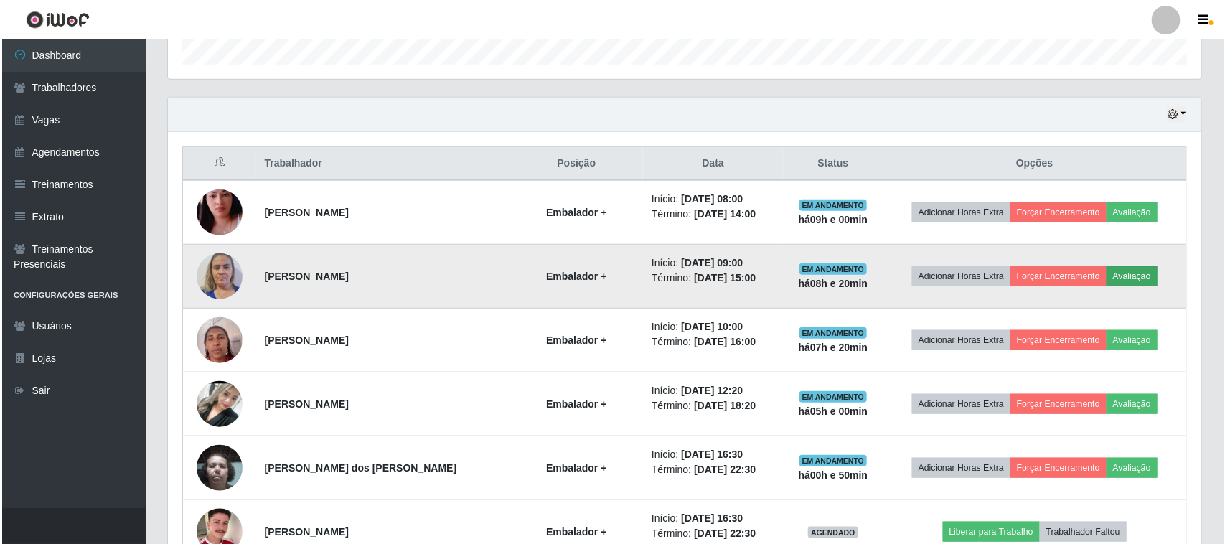
scroll to position [299, 1024]
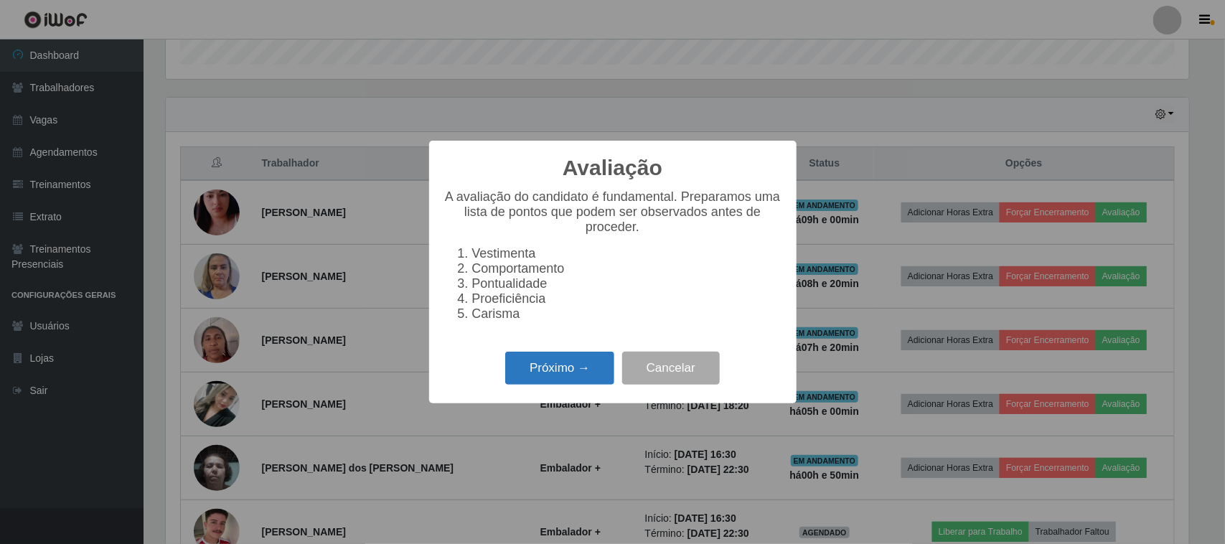
click at [564, 370] on button "Próximo →" at bounding box center [559, 369] width 109 height 34
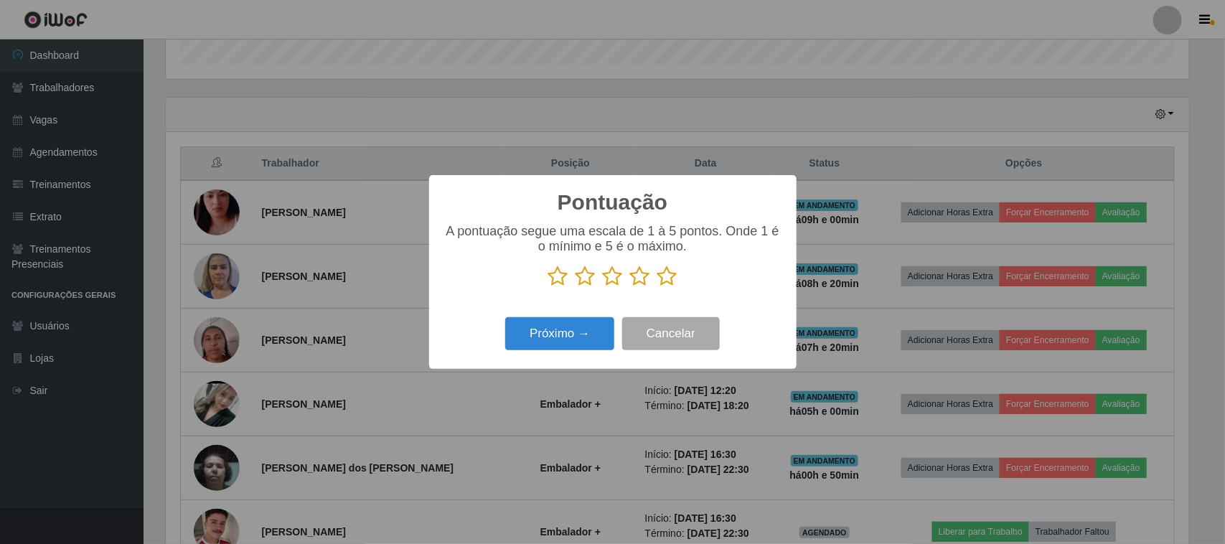
scroll to position [717559, 716832]
click at [664, 278] on icon at bounding box center [668, 277] width 20 height 22
click at [658, 287] on input "radio" at bounding box center [658, 287] width 0 height 0
click at [594, 330] on button "Próximo →" at bounding box center [559, 334] width 109 height 34
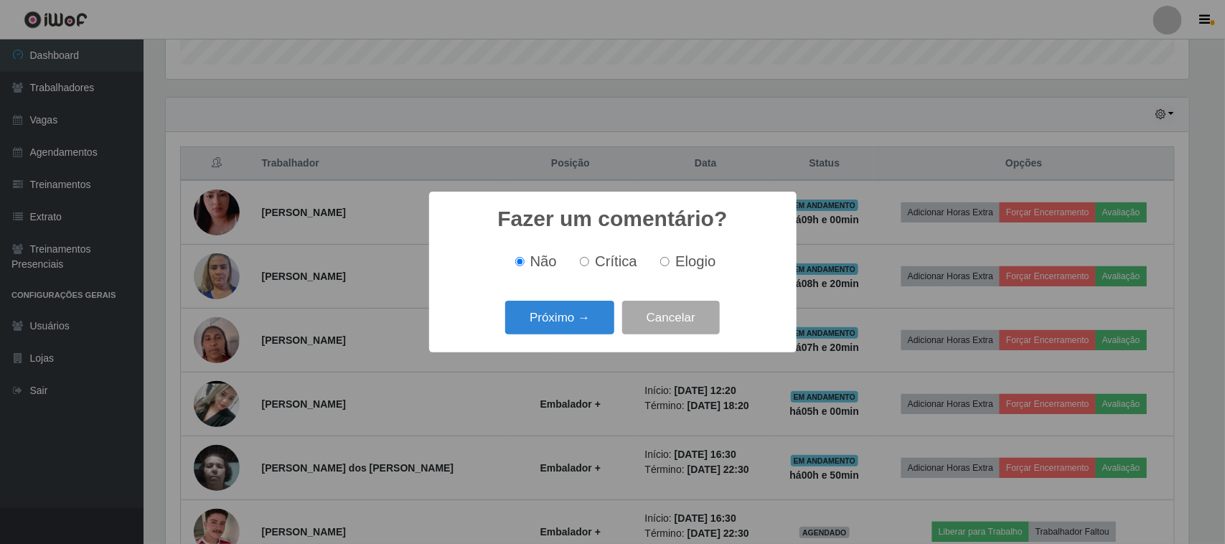
click at [684, 266] on span "Elogio" at bounding box center [696, 261] width 40 height 16
click at [670, 266] on input "Elogio" at bounding box center [664, 261] width 9 height 9
radio input "true"
click at [550, 338] on div "Próximo → Cancelar" at bounding box center [613, 317] width 339 height 41
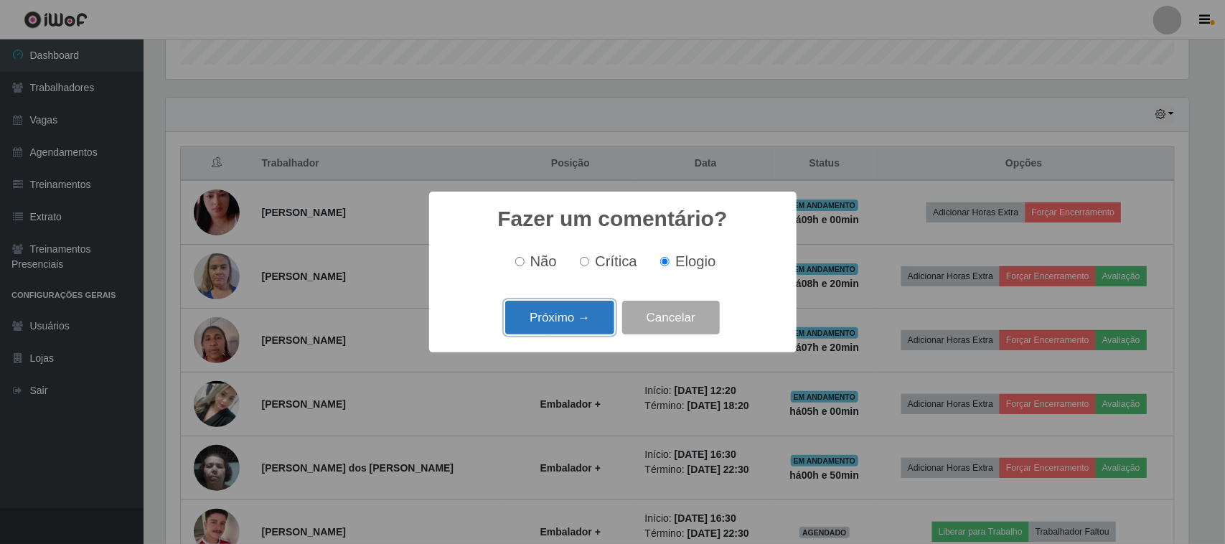
click at [568, 314] on button "Próximo →" at bounding box center [559, 318] width 109 height 34
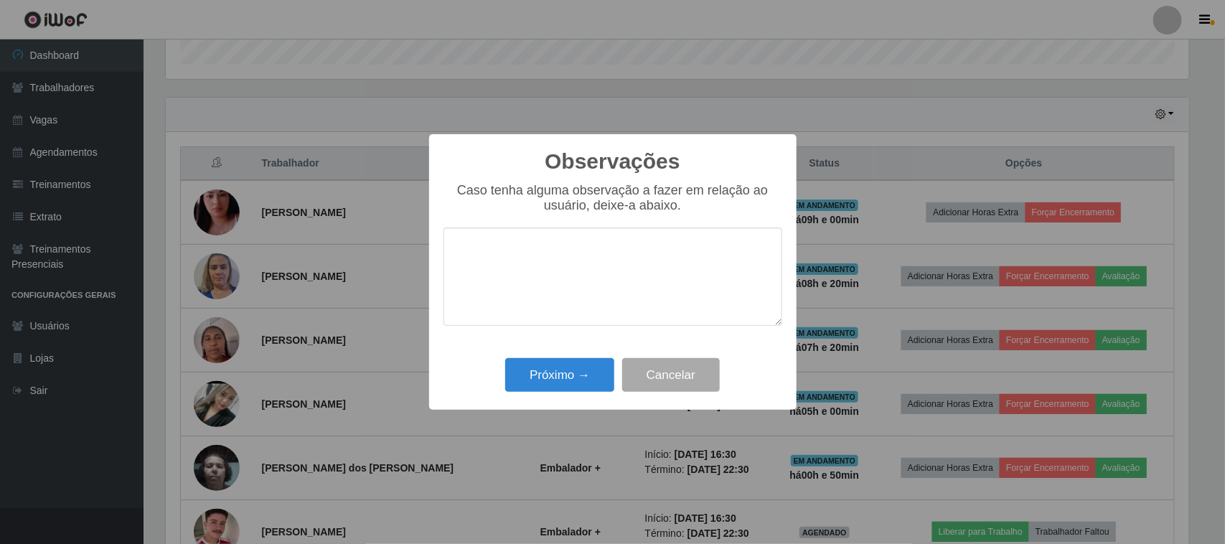
click at [597, 274] on textarea at bounding box center [613, 277] width 339 height 98
type textarea "pontual"
click at [596, 372] on button "Próximo →" at bounding box center [559, 375] width 109 height 34
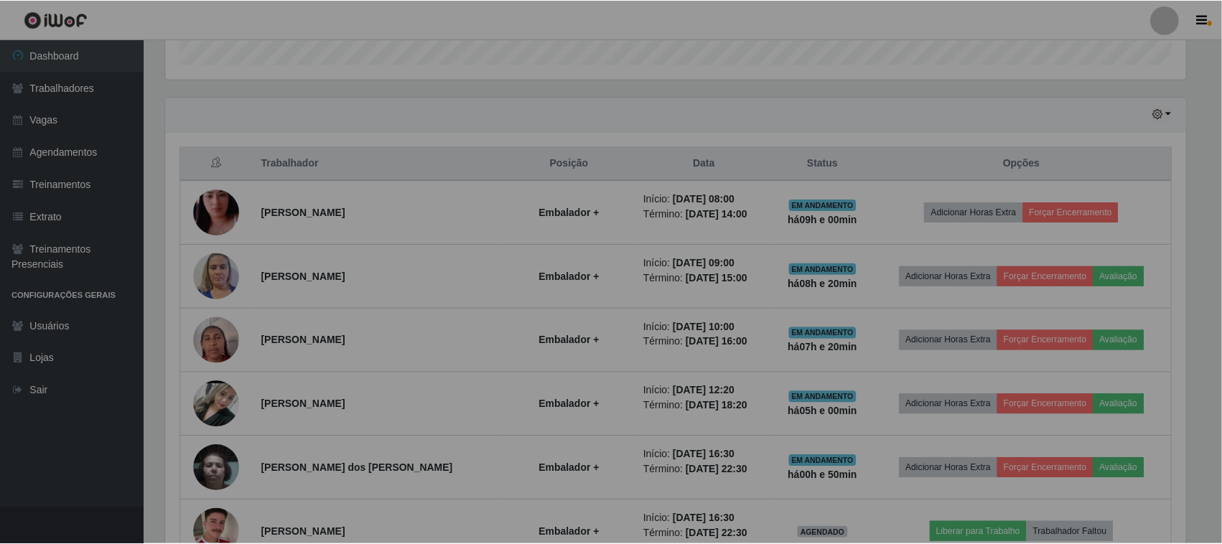
scroll to position [299, 1034]
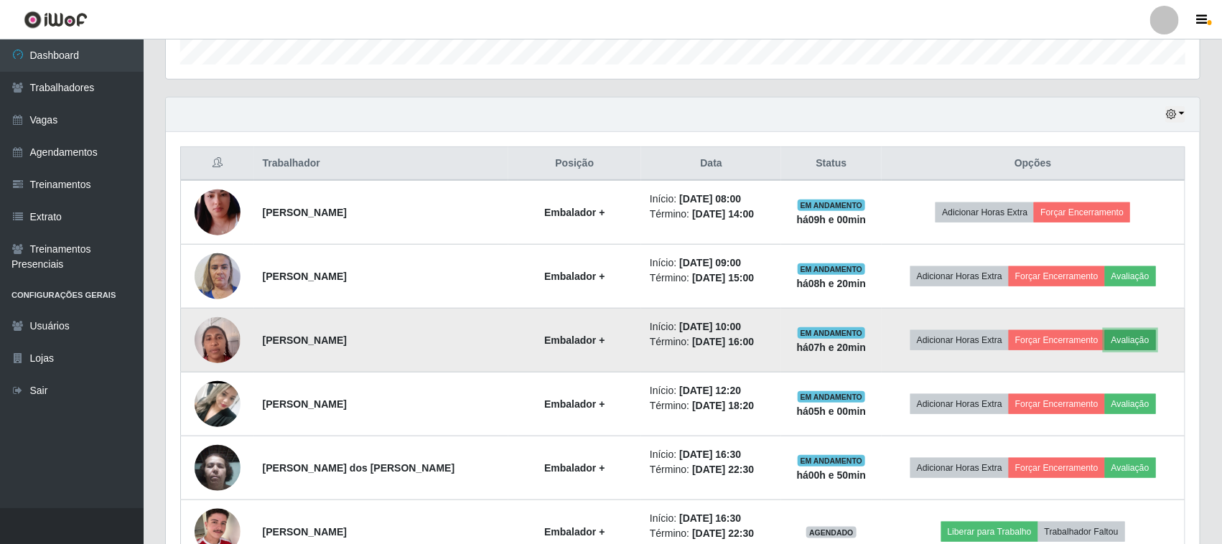
click at [1143, 337] on button "Avaliação" at bounding box center [1130, 340] width 51 height 20
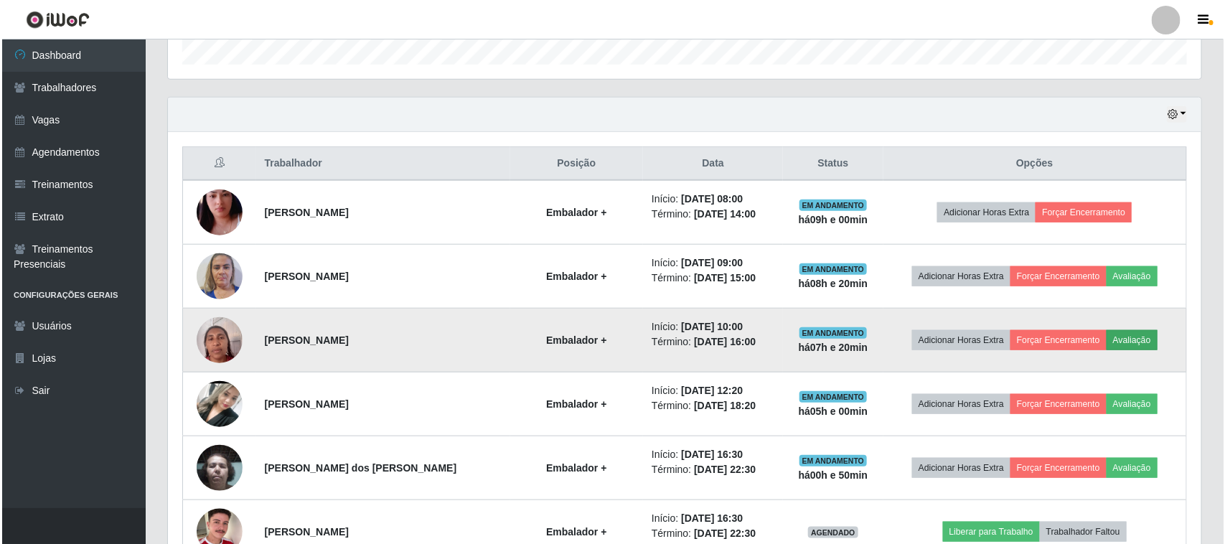
scroll to position [299, 1024]
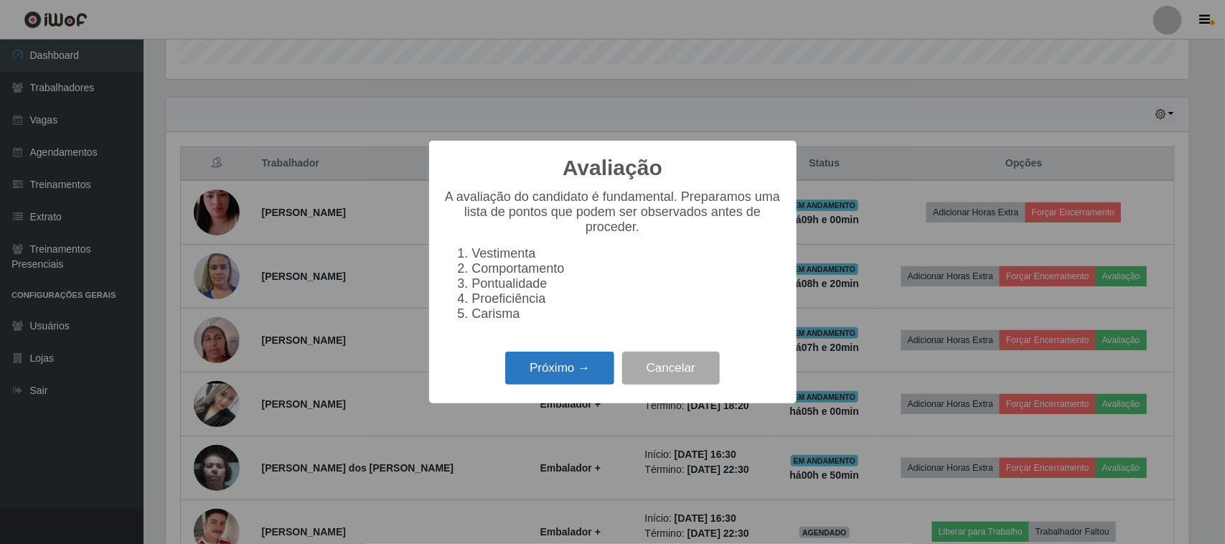
click at [576, 385] on button "Próximo →" at bounding box center [559, 369] width 109 height 34
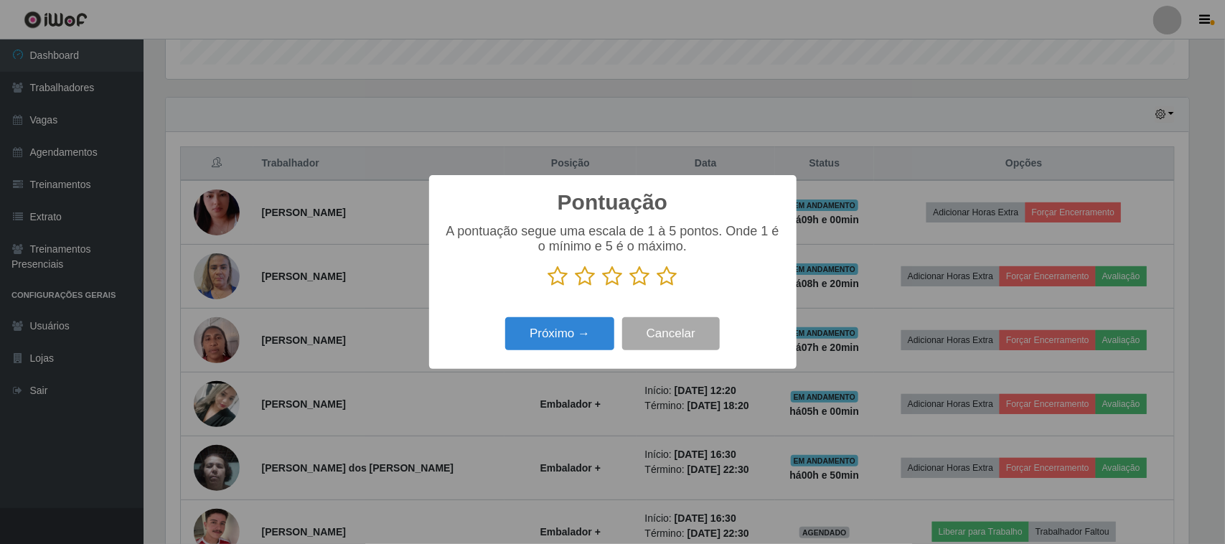
scroll to position [717559, 716832]
click at [664, 278] on icon at bounding box center [668, 277] width 20 height 22
click at [658, 287] on input "radio" at bounding box center [658, 287] width 0 height 0
click at [592, 323] on button "Próximo →" at bounding box center [559, 334] width 109 height 34
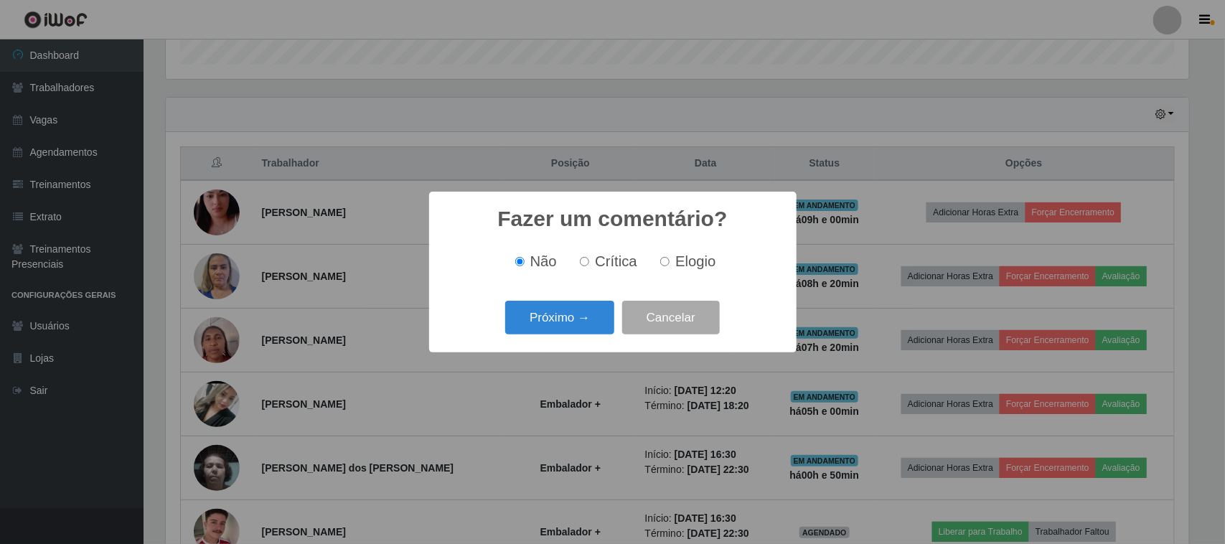
click at [676, 266] on span "Elogio" at bounding box center [696, 261] width 40 height 16
click at [670, 266] on input "Elogio" at bounding box center [664, 261] width 9 height 9
radio input "true"
click at [593, 312] on button "Próximo →" at bounding box center [559, 318] width 109 height 34
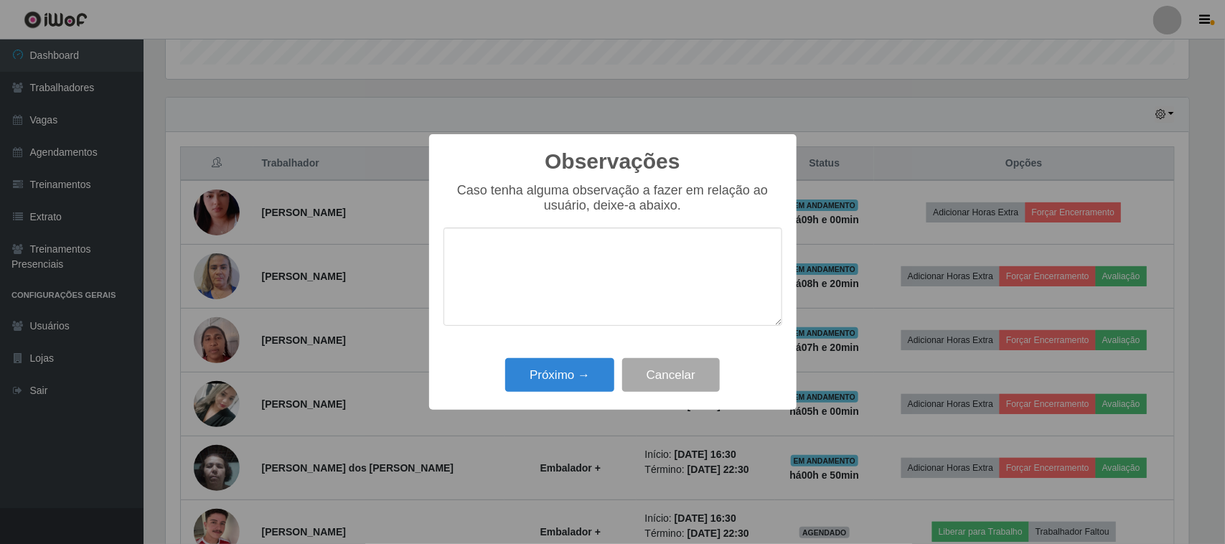
click at [626, 271] on textarea at bounding box center [613, 277] width 339 height 98
type textarea "pontual"
click at [572, 363] on button "Próximo →" at bounding box center [559, 375] width 109 height 34
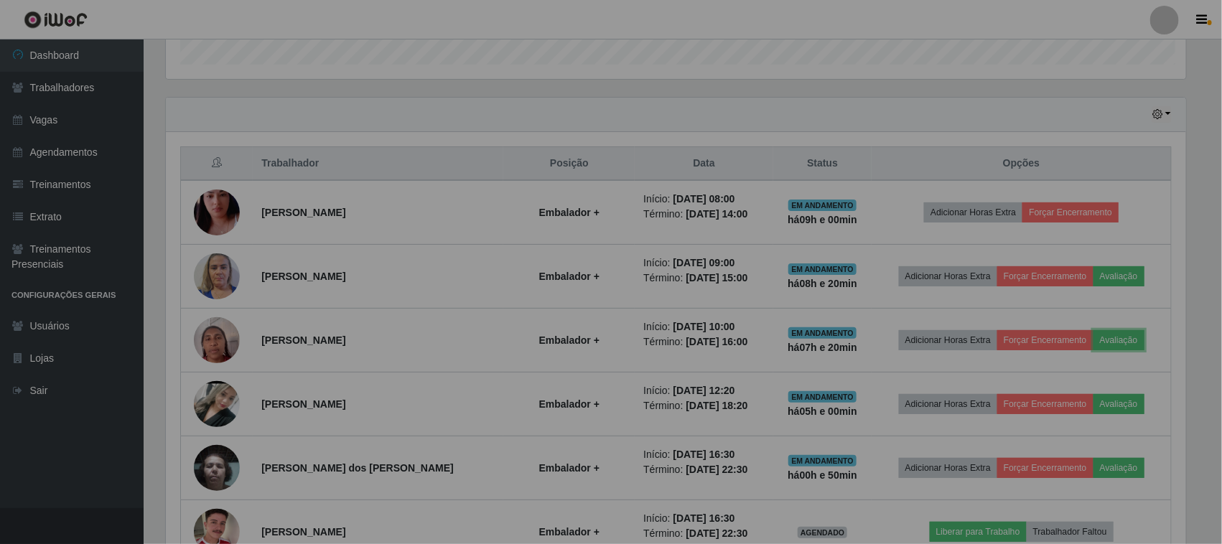
scroll to position [299, 1034]
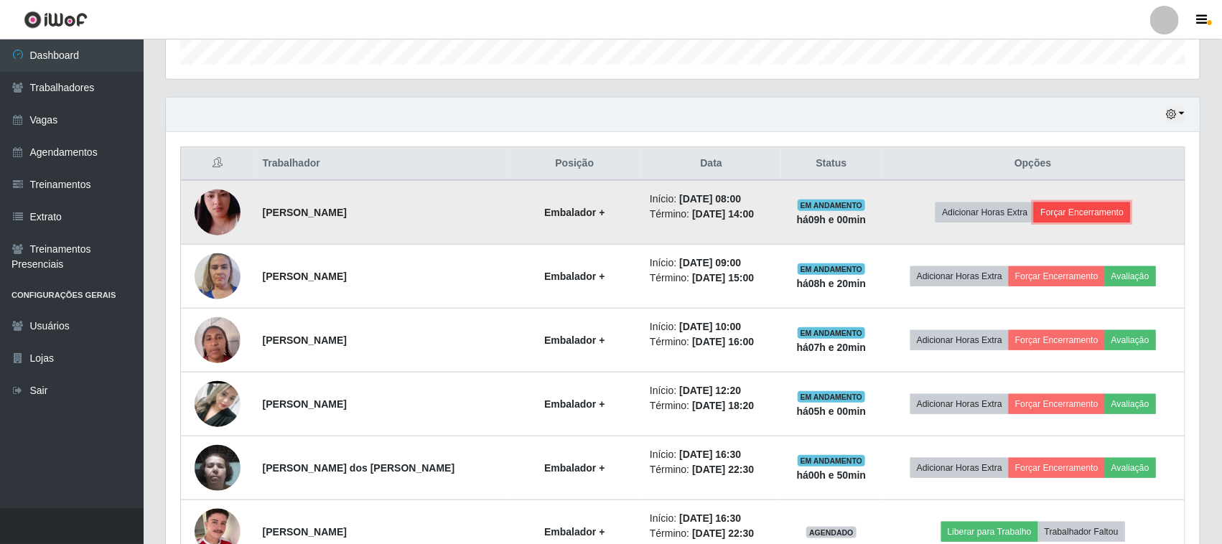
click at [1065, 214] on button "Forçar Encerramento" at bounding box center [1082, 212] width 96 height 20
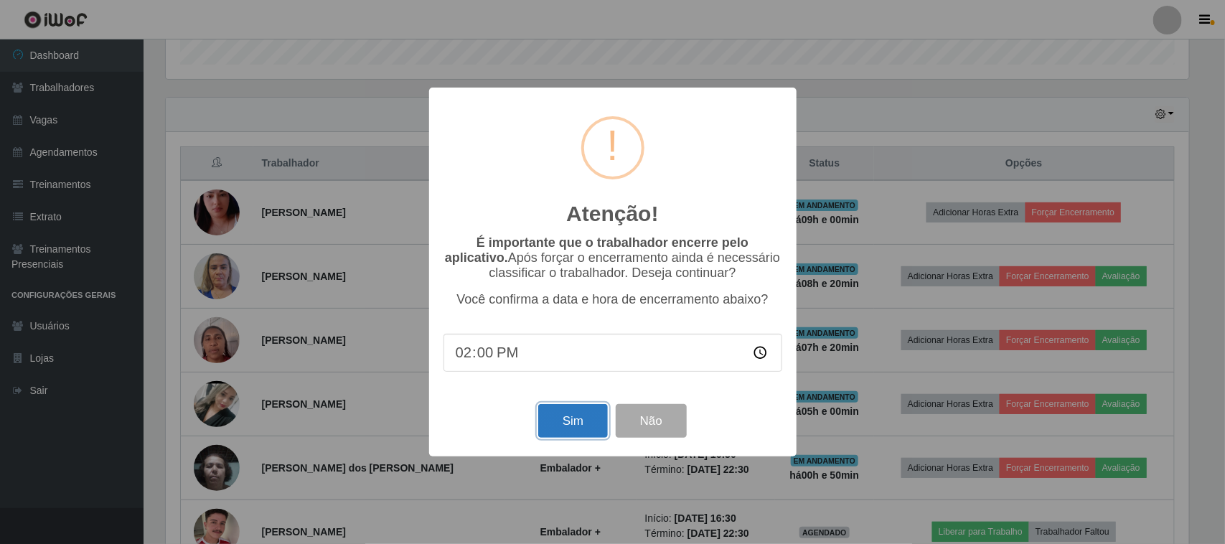
click at [557, 424] on button "Sim" at bounding box center [573, 421] width 70 height 34
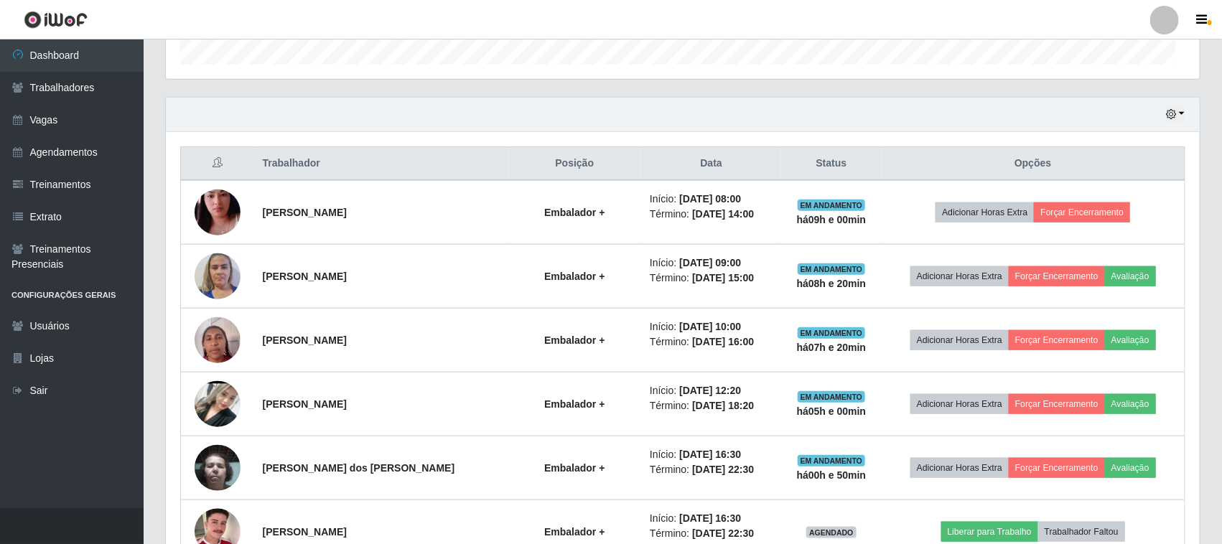
scroll to position [0, 0]
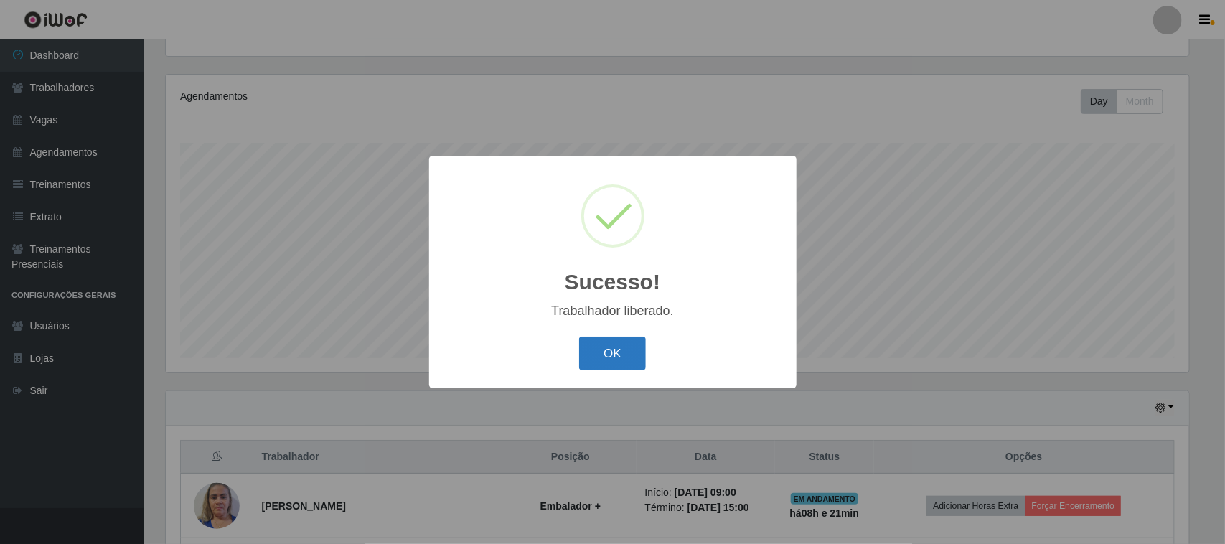
click at [601, 348] on button "OK" at bounding box center [612, 354] width 67 height 34
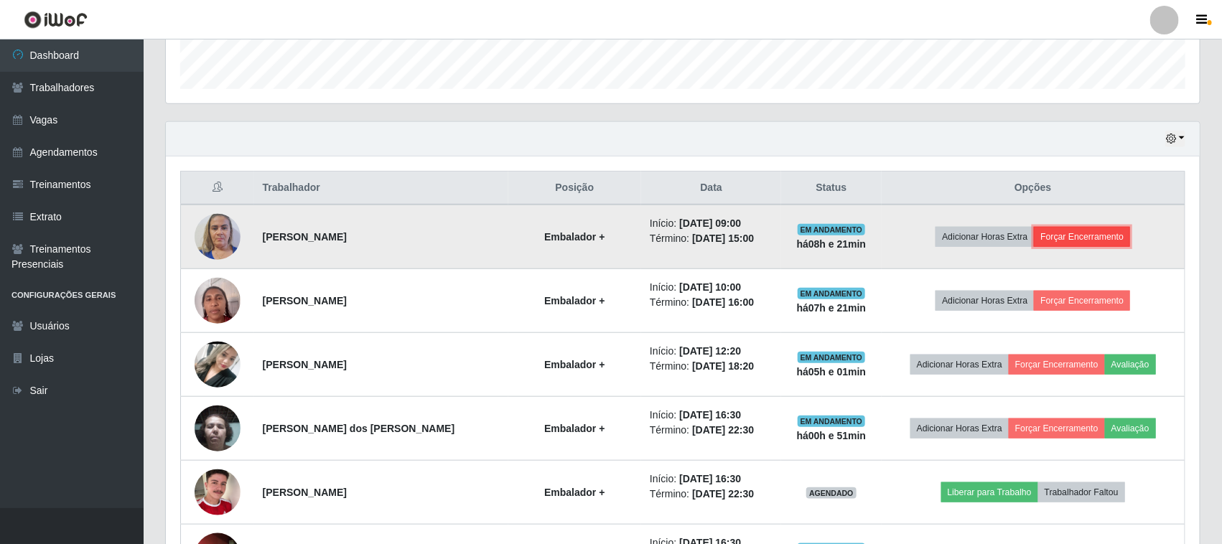
click at [1085, 239] on button "Forçar Encerramento" at bounding box center [1082, 237] width 96 height 20
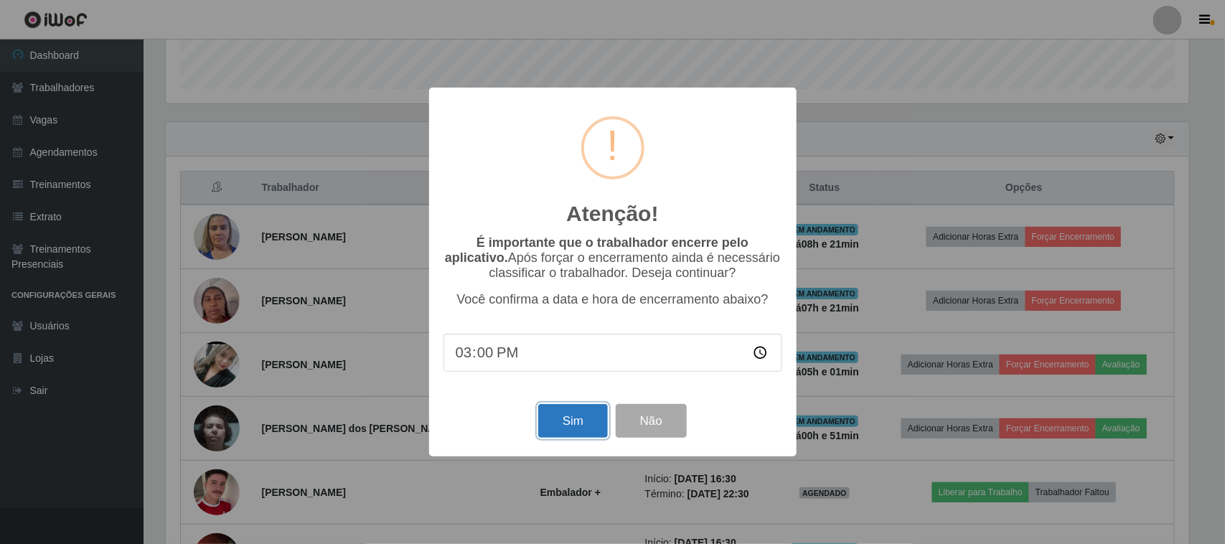
click at [557, 424] on button "Sim" at bounding box center [573, 421] width 70 height 34
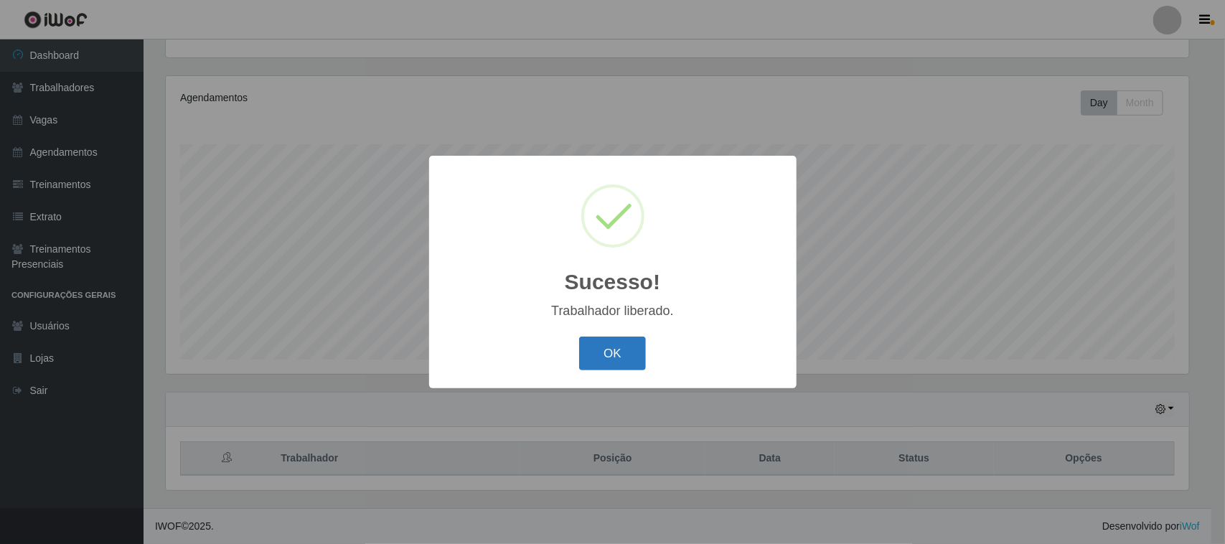
click at [607, 342] on button "OK" at bounding box center [612, 354] width 67 height 34
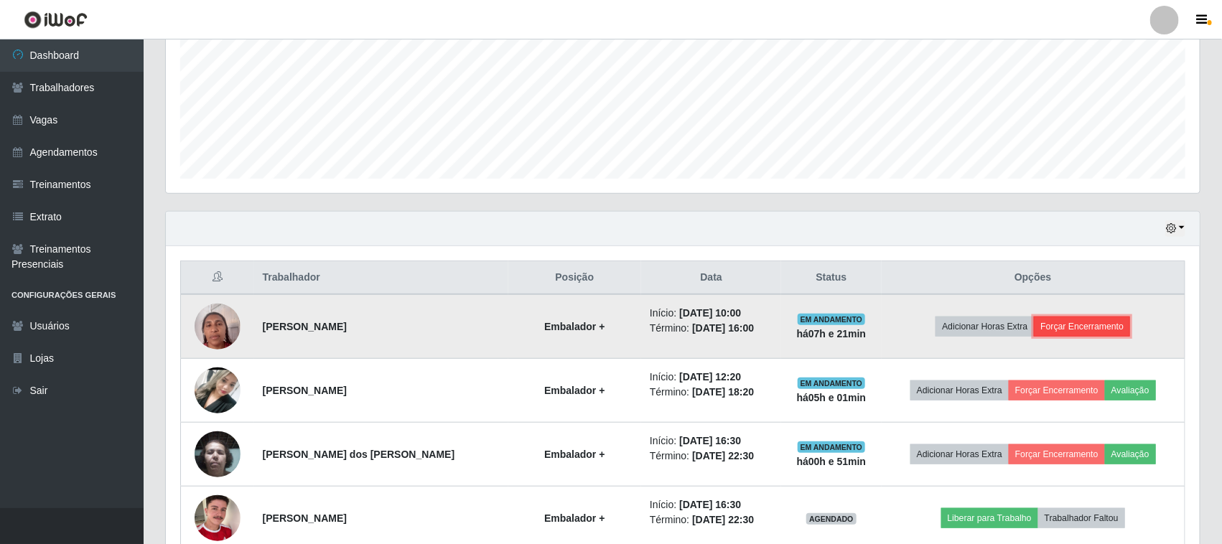
click at [1103, 321] on button "Forçar Encerramento" at bounding box center [1082, 327] width 96 height 20
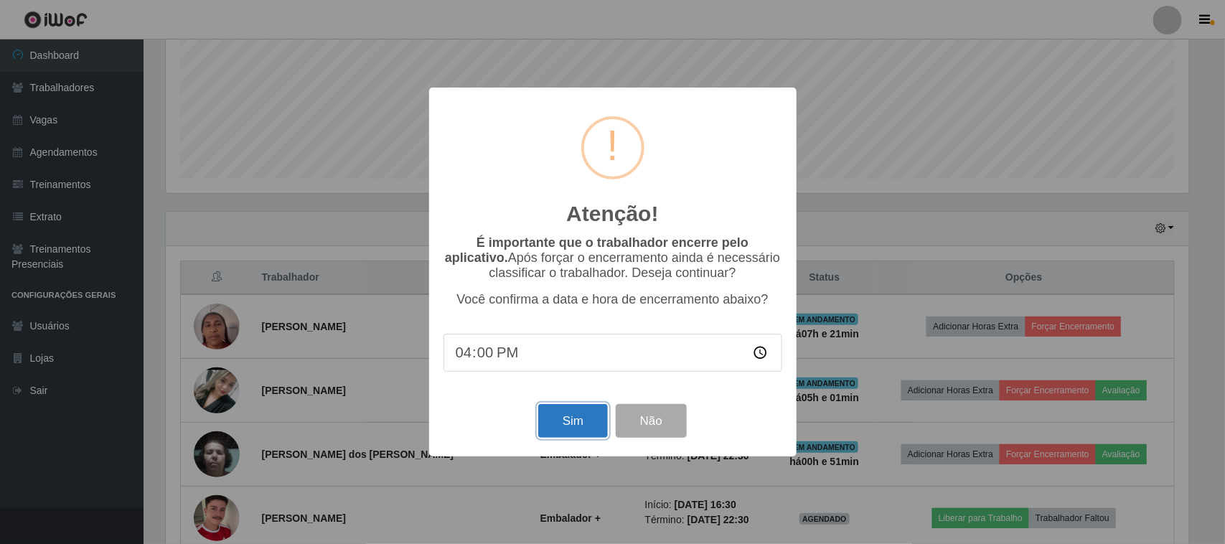
click at [564, 426] on button "Sim" at bounding box center [573, 421] width 70 height 34
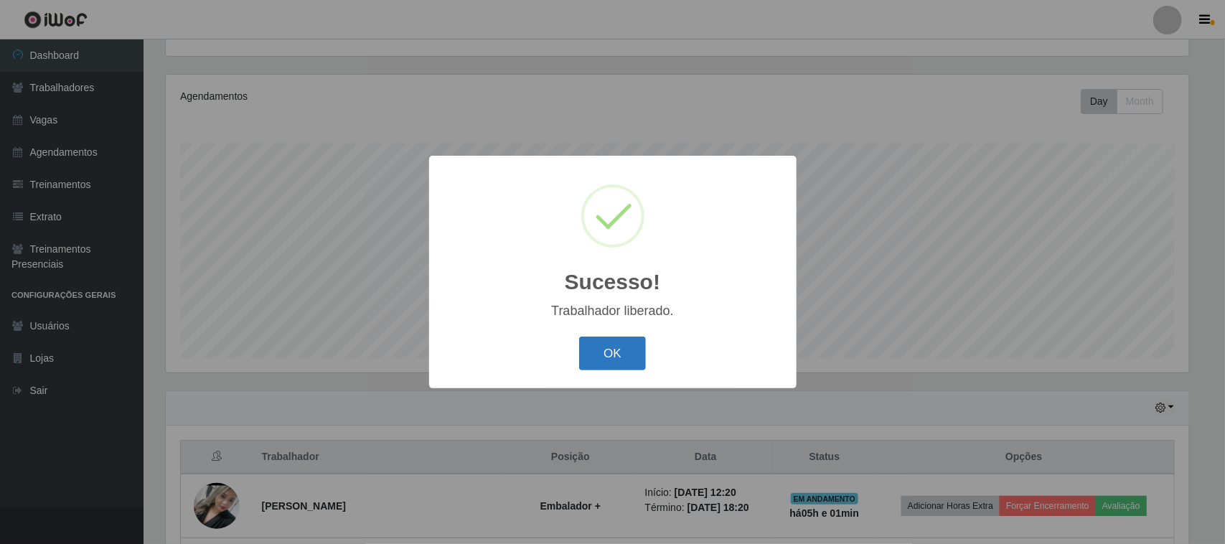
click at [605, 363] on button "OK" at bounding box center [612, 354] width 67 height 34
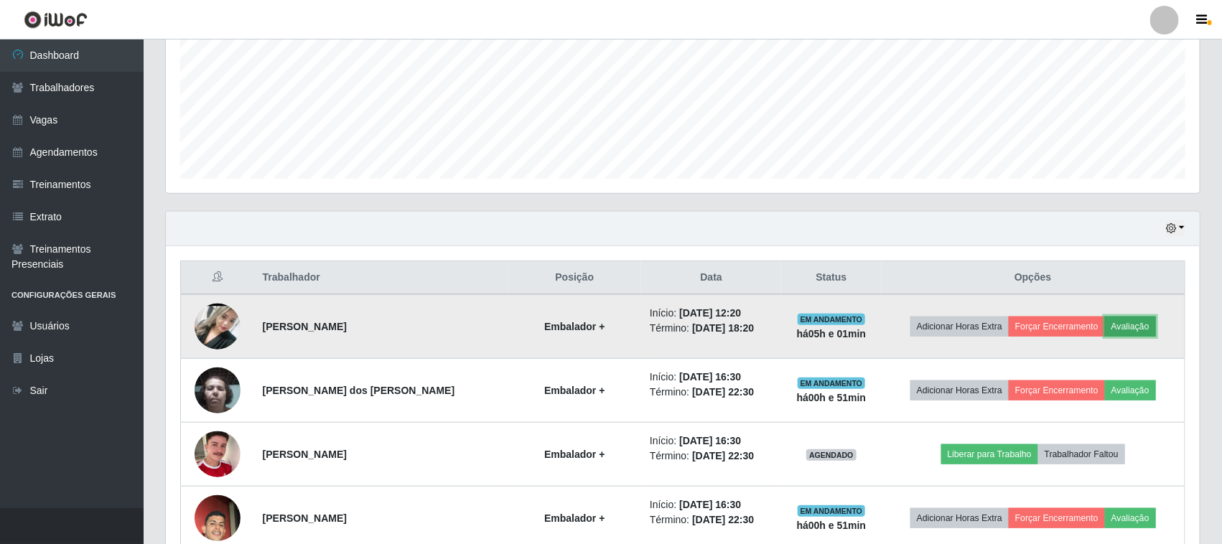
click at [1139, 331] on button "Avaliação" at bounding box center [1130, 327] width 51 height 20
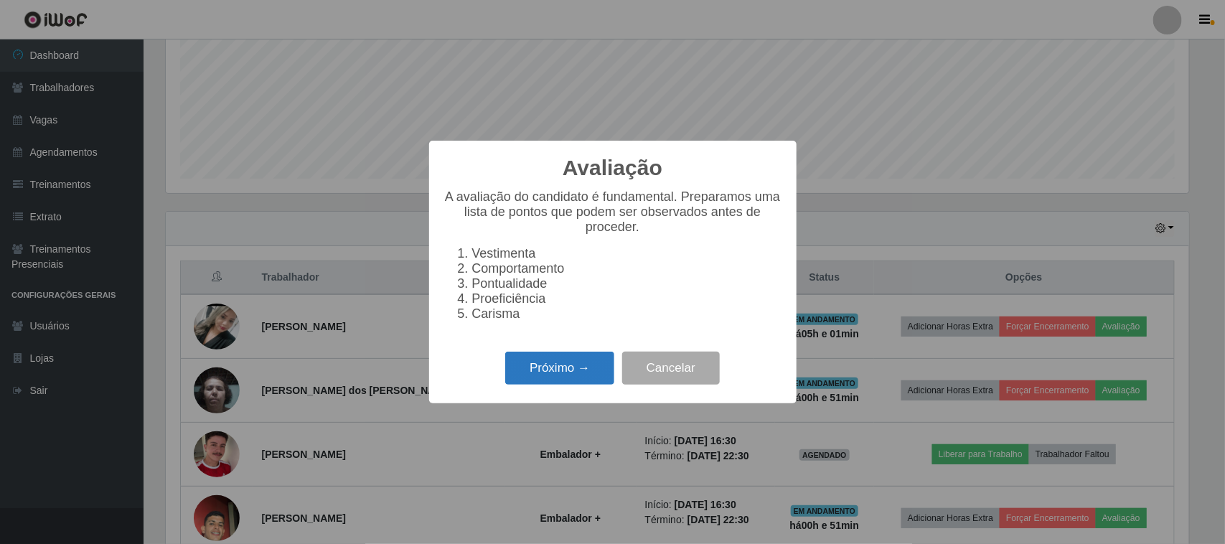
click at [572, 380] on button "Próximo →" at bounding box center [559, 369] width 109 height 34
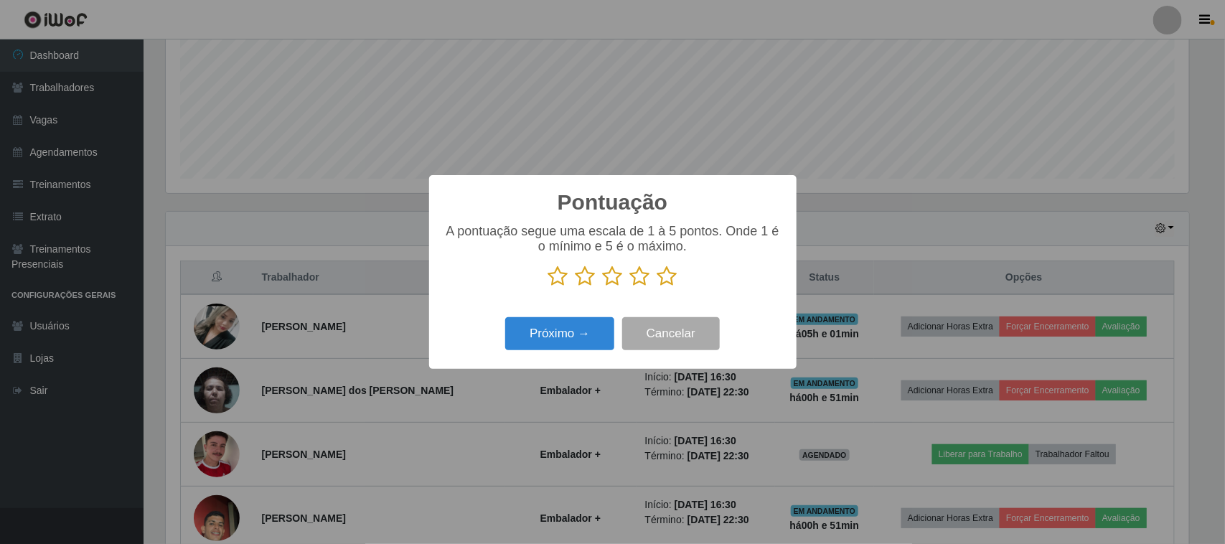
click at [665, 294] on div "A pontuação segue uma escala de 1 à 5 pontos. Onde 1 é o mínimo e 5 é o máximo." at bounding box center [613, 261] width 339 height 75
click at [671, 280] on icon at bounding box center [668, 277] width 20 height 22
click at [658, 287] on input "radio" at bounding box center [658, 287] width 0 height 0
click at [594, 329] on button "Próximo →" at bounding box center [559, 334] width 109 height 34
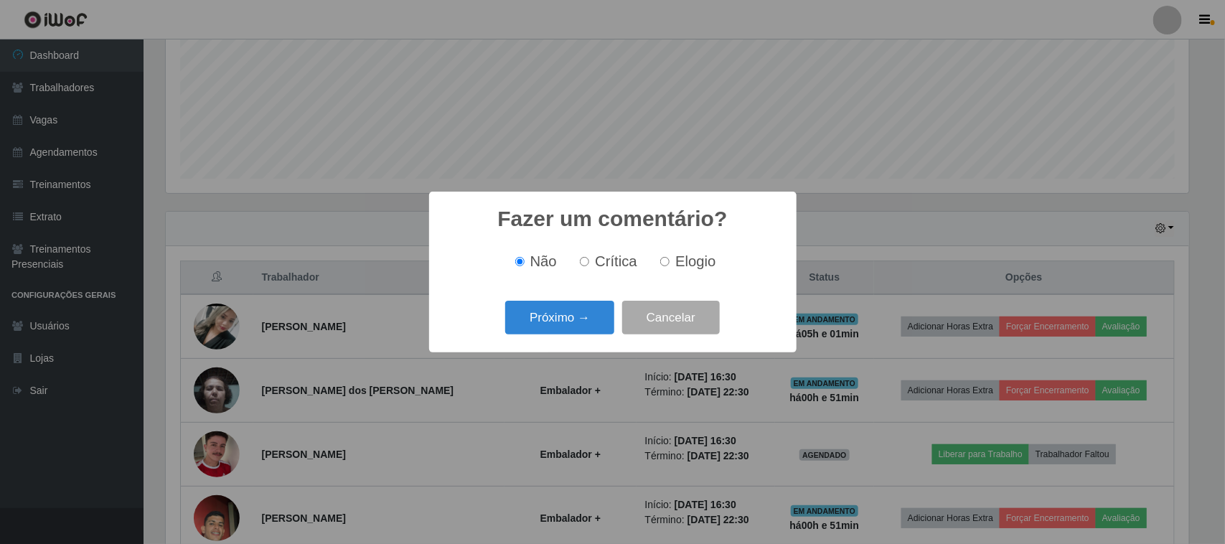
click at [697, 249] on div "Não Crítica Elogio" at bounding box center [613, 261] width 339 height 42
drag, startPoint x: 684, startPoint y: 256, endPoint x: 678, endPoint y: 262, distance: 8.1
click at [683, 258] on span "Elogio" at bounding box center [696, 261] width 40 height 16
click at [673, 268] on label "Elogio" at bounding box center [685, 261] width 61 height 17
click at [670, 266] on input "Elogio" at bounding box center [664, 261] width 9 height 9
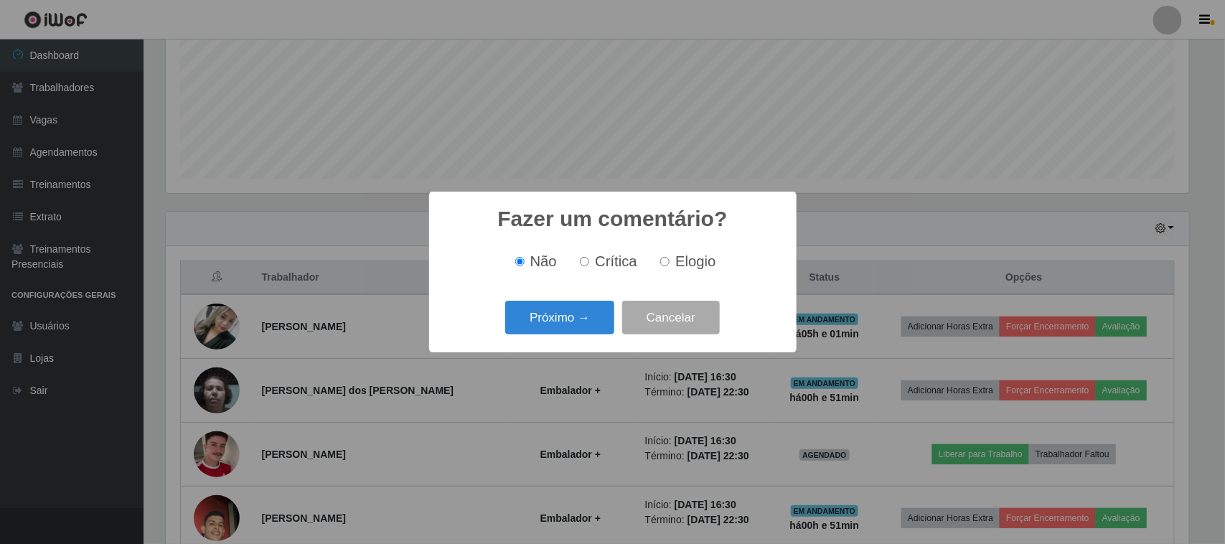
radio input "true"
click at [580, 309] on button "Próximo →" at bounding box center [559, 318] width 109 height 34
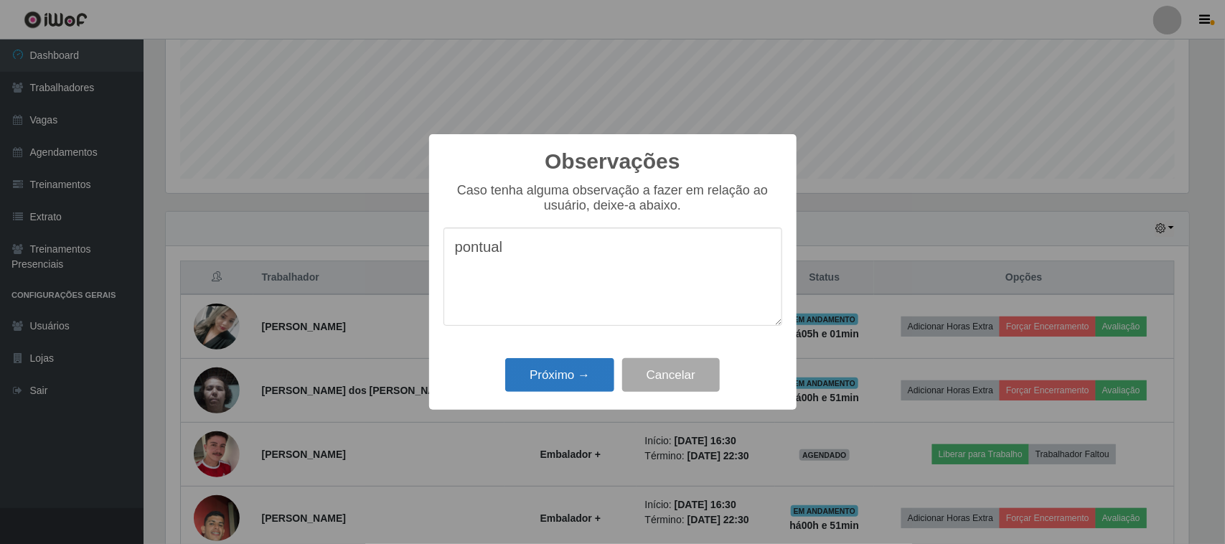
type textarea "pontual"
click at [579, 378] on button "Próximo →" at bounding box center [559, 375] width 109 height 34
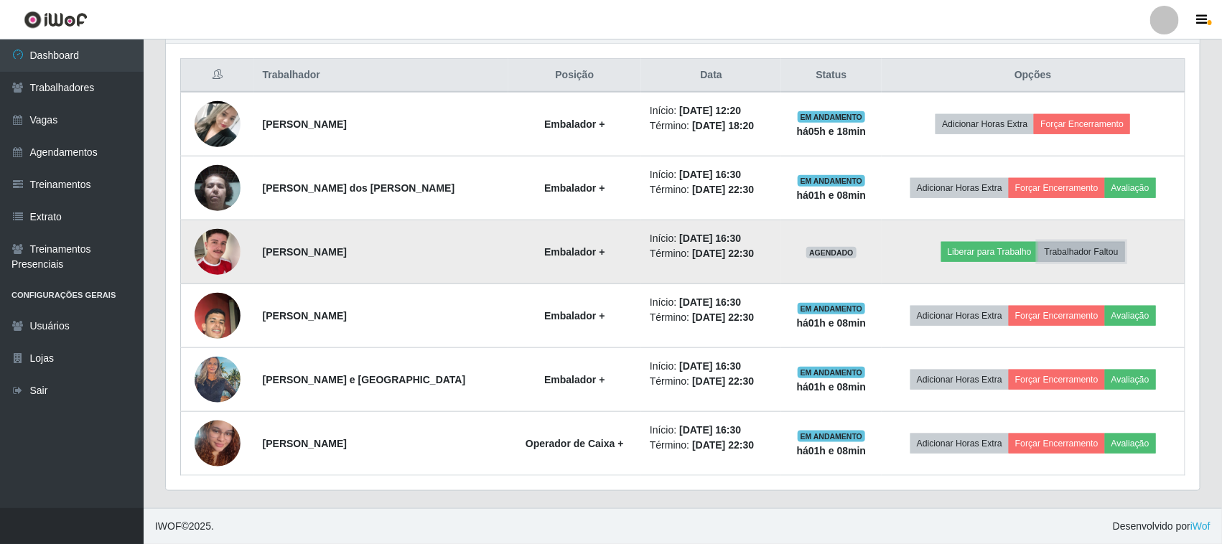
click at [1093, 250] on button "Trabalhador Faltou" at bounding box center [1081, 252] width 87 height 20
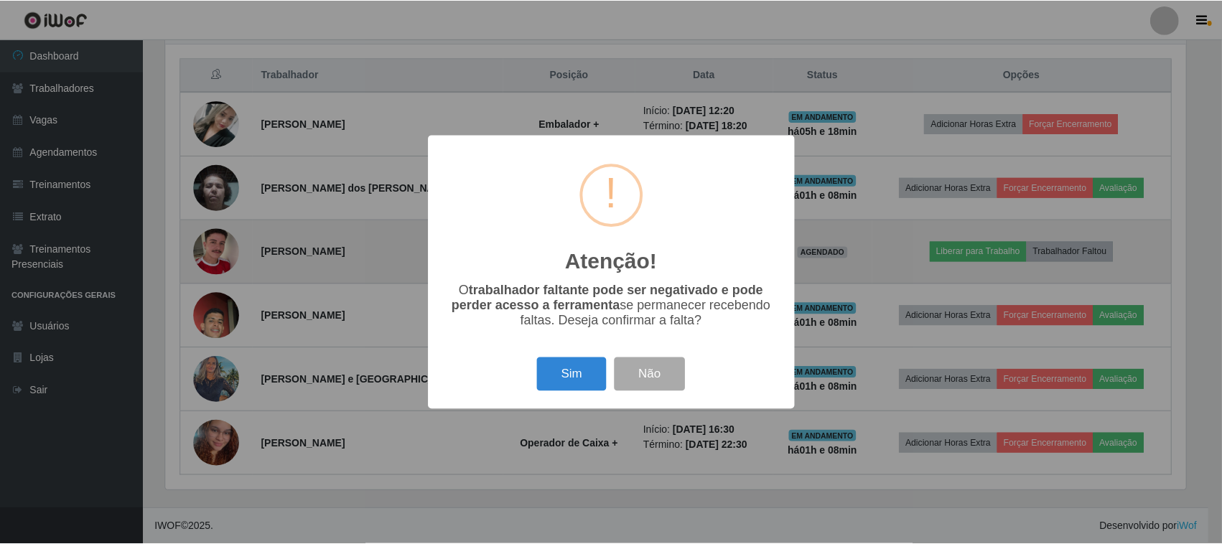
scroll to position [299, 1024]
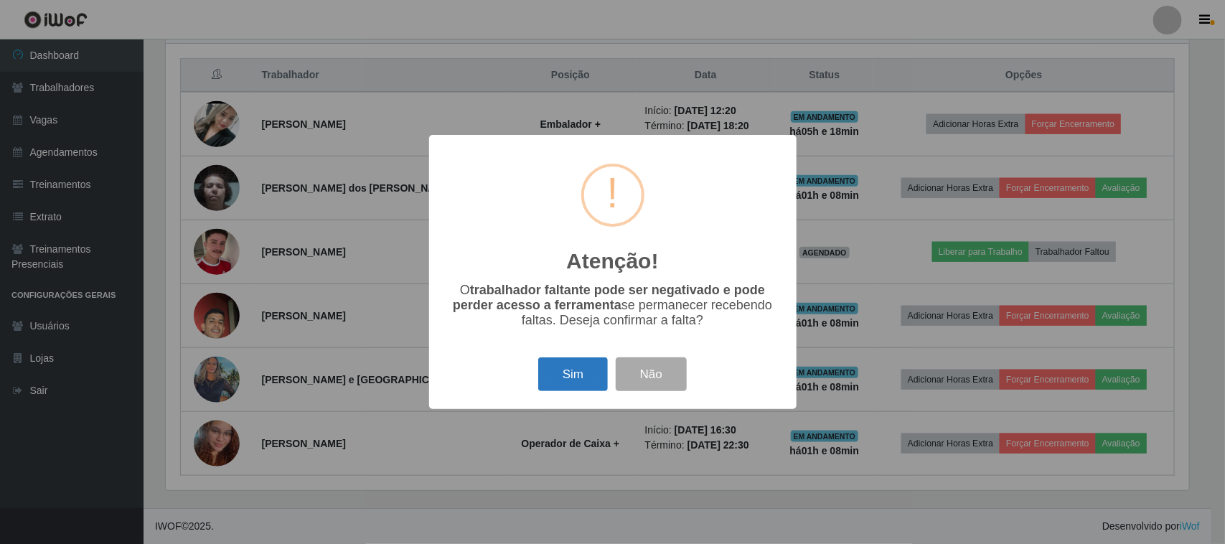
click at [555, 380] on button "Sim" at bounding box center [573, 374] width 70 height 34
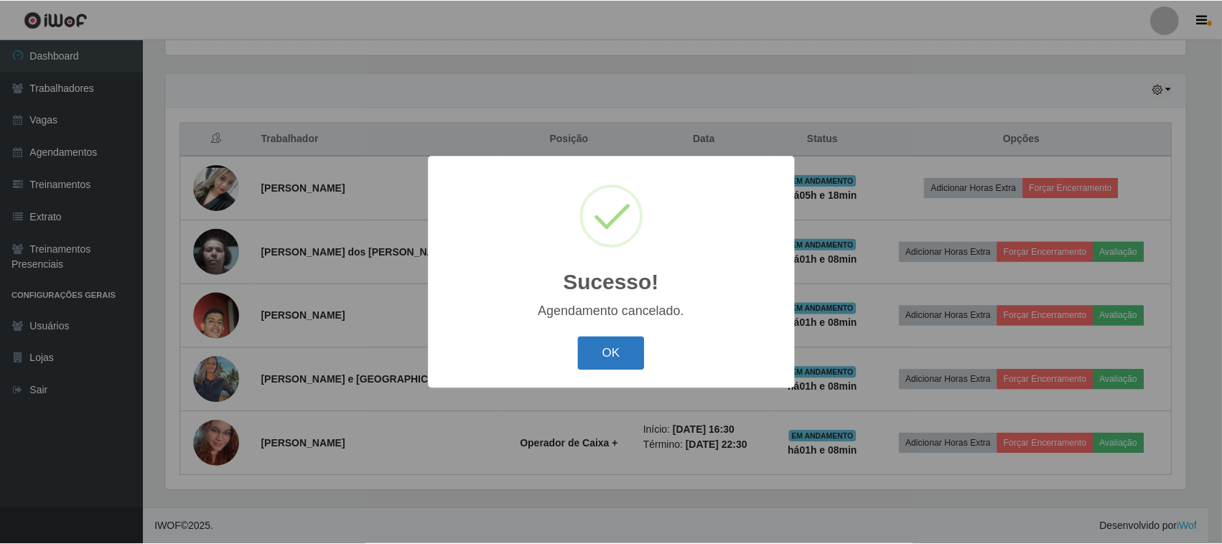
scroll to position [475, 0]
click at [620, 357] on button "OK" at bounding box center [612, 354] width 67 height 34
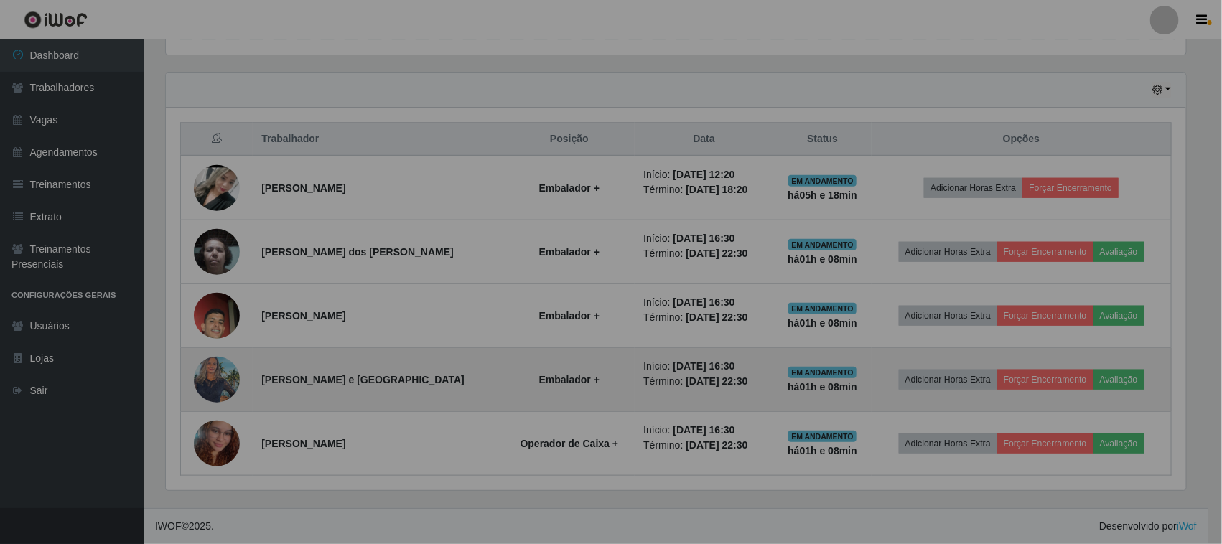
scroll to position [299, 1034]
